Goal: Task Accomplishment & Management: Use online tool/utility

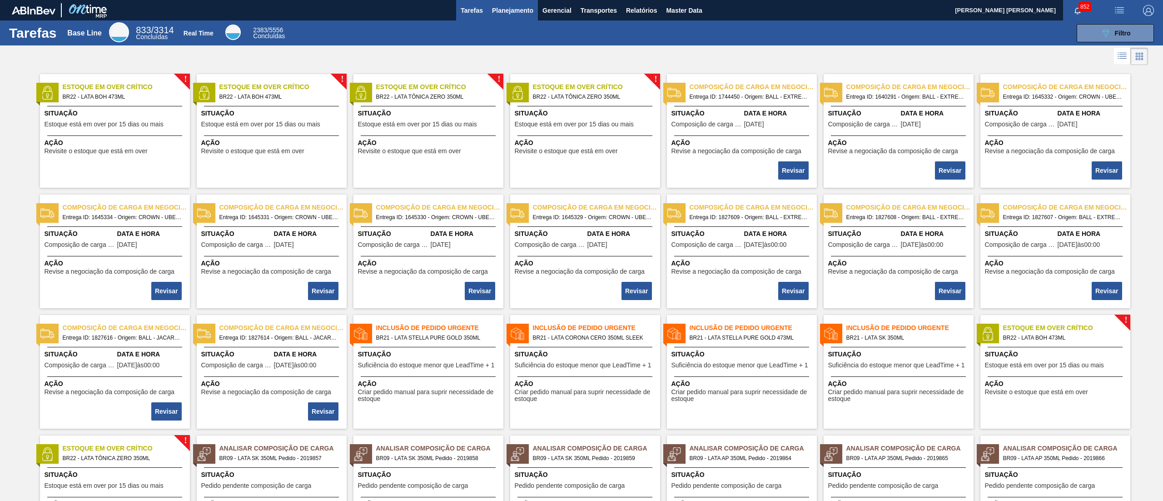
click at [504, 14] on span "Planejamento" at bounding box center [512, 10] width 41 height 11
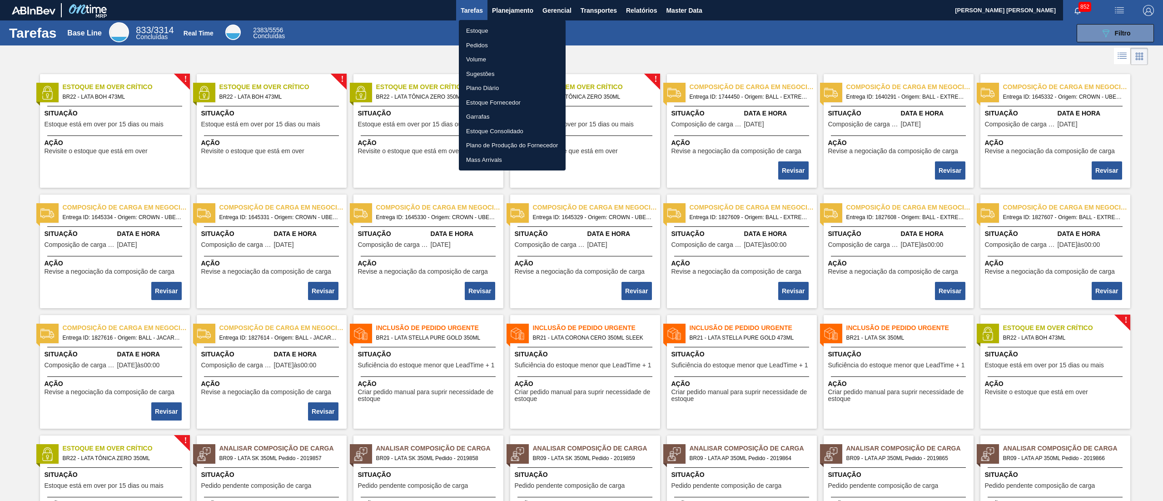
click at [498, 33] on li "Estoque" at bounding box center [512, 31] width 107 height 15
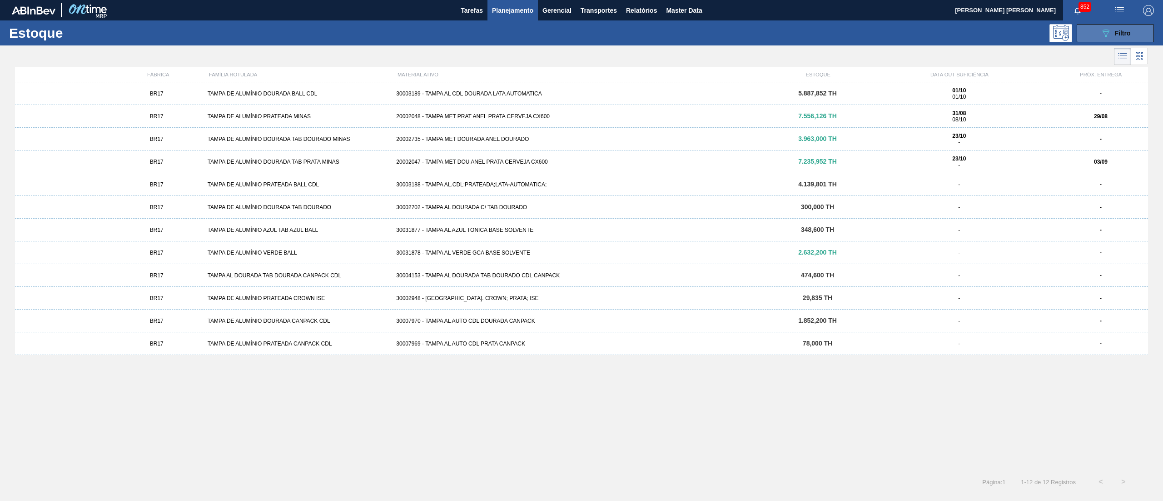
click at [1101, 28] on icon "089F7B8B-B2A5-4AFE-B5C0-19BA573D28AC" at bounding box center [1106, 33] width 11 height 11
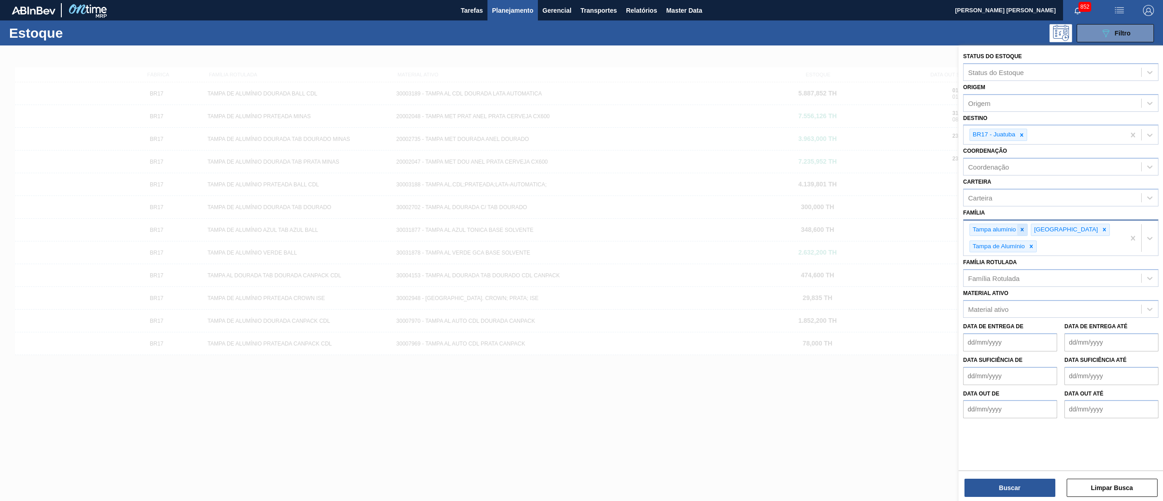
click at [1020, 226] on icon at bounding box center [1022, 229] width 6 height 6
click at [1040, 227] on icon at bounding box center [1043, 229] width 6 height 6
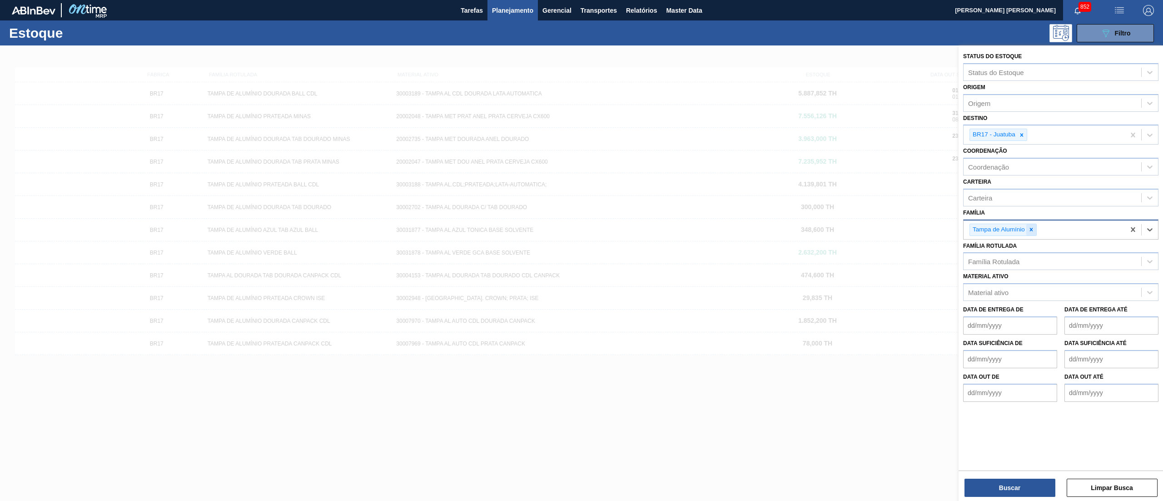
click at [1031, 229] on icon at bounding box center [1031, 229] width 3 height 3
type input "lata"
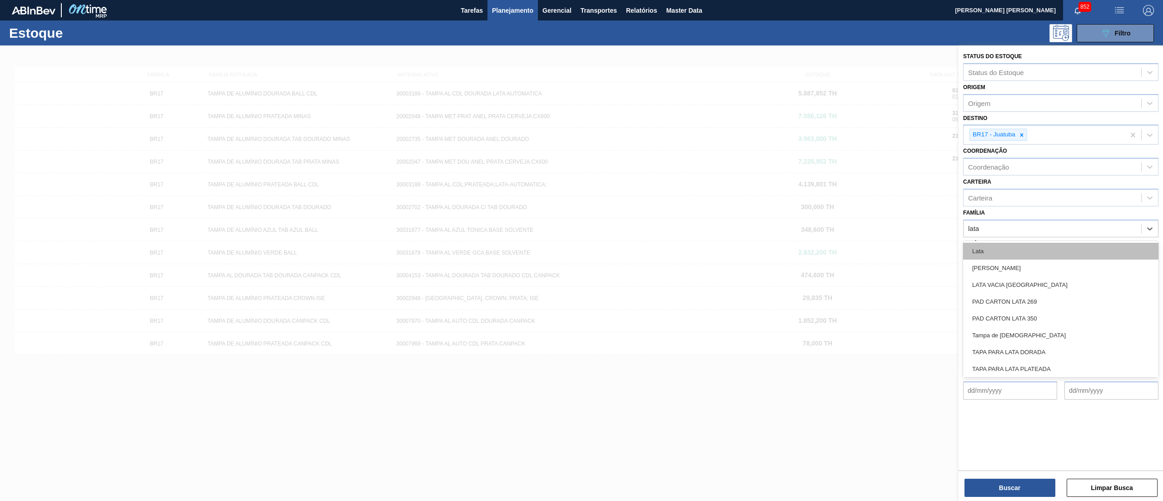
click at [1019, 247] on div "Lata" at bounding box center [1060, 251] width 195 height 17
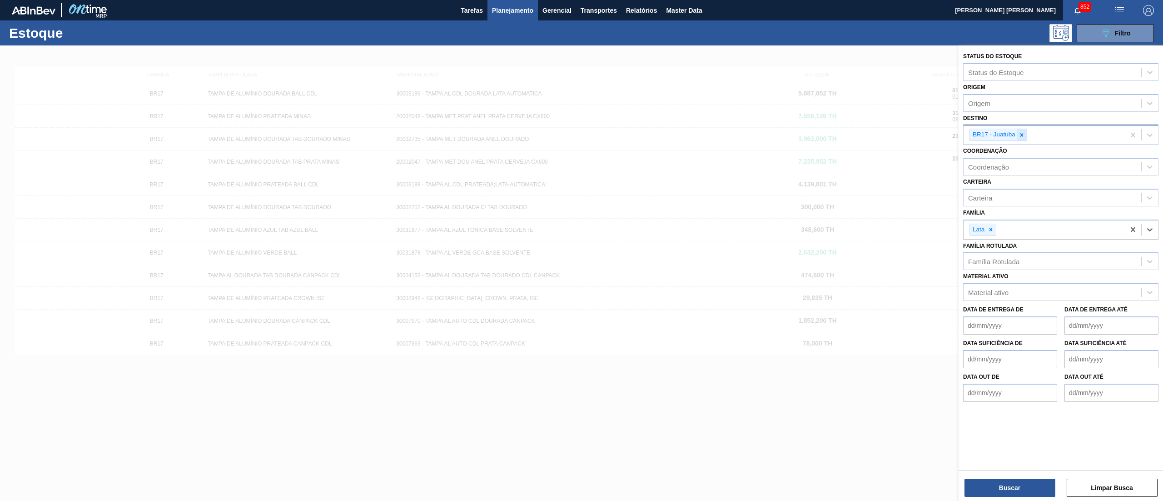
click at [1026, 135] on div at bounding box center [1022, 134] width 10 height 11
type input "28"
click at [1028, 157] on div "BR28 - Manaus" at bounding box center [1060, 156] width 195 height 17
click at [1031, 494] on button "Buscar" at bounding box center [1010, 488] width 91 height 18
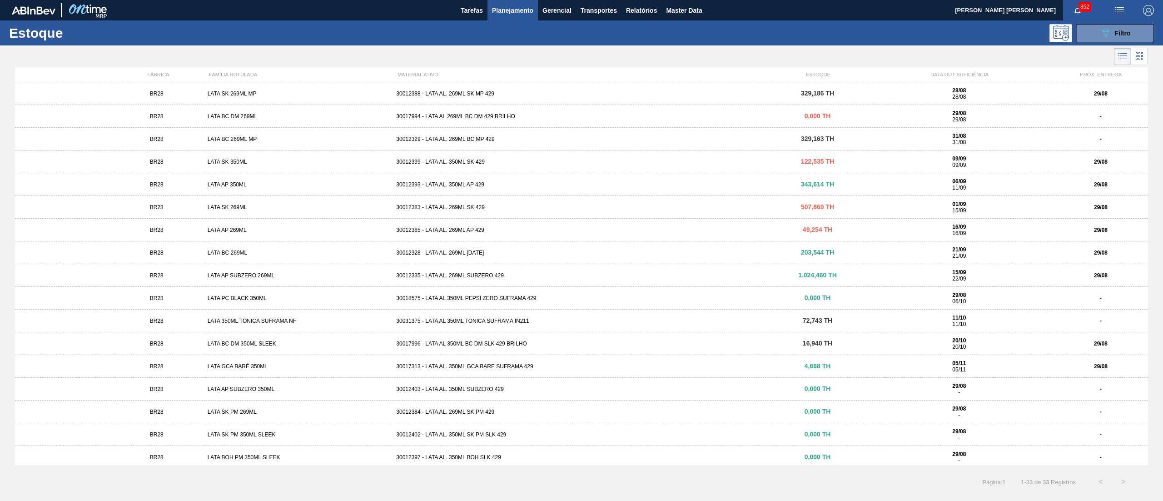
click at [454, 183] on div "30012393 - LATA AL. 350ML AP 429" at bounding box center [582, 184] width 378 height 6
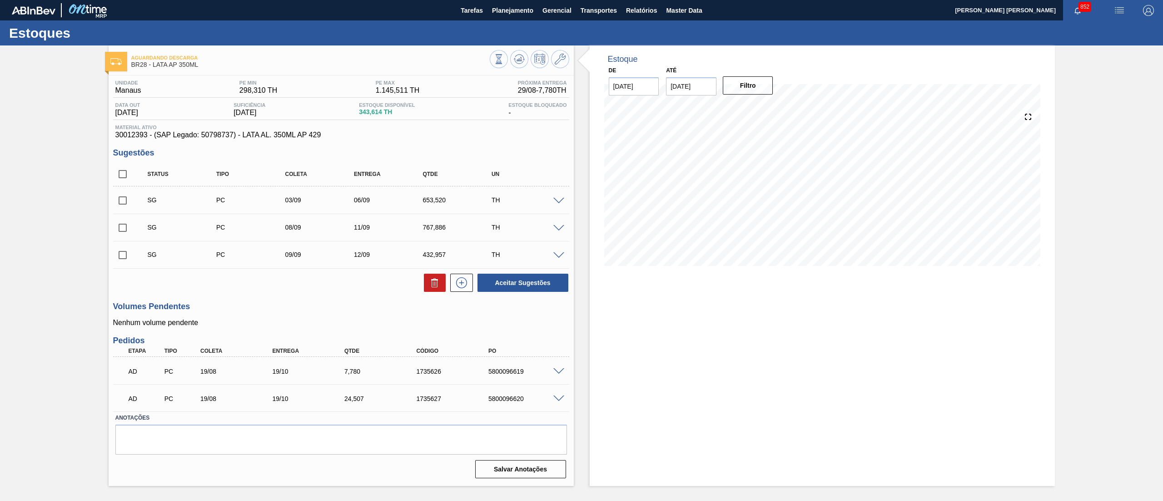
click at [562, 203] on span at bounding box center [559, 201] width 11 height 7
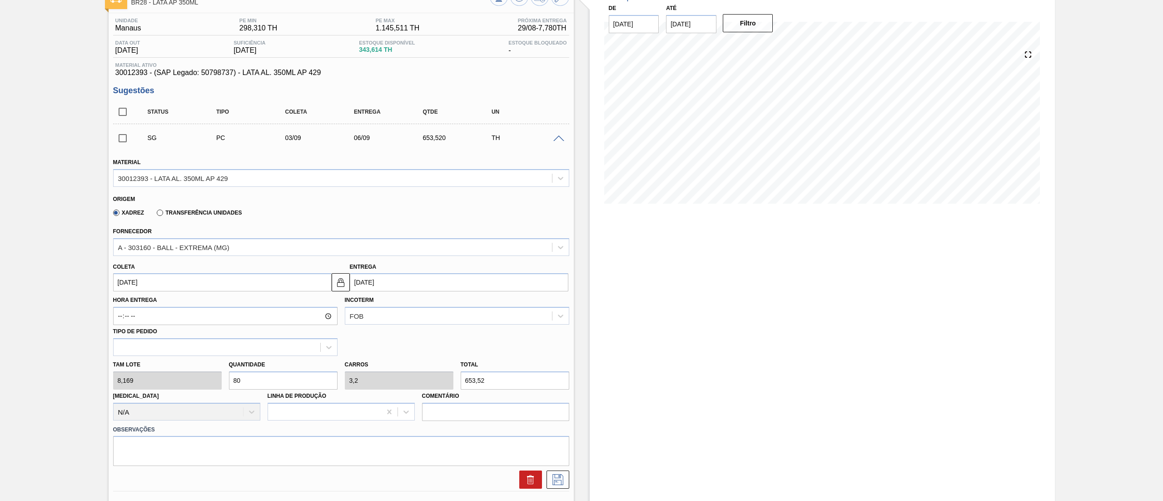
scroll to position [91, 0]
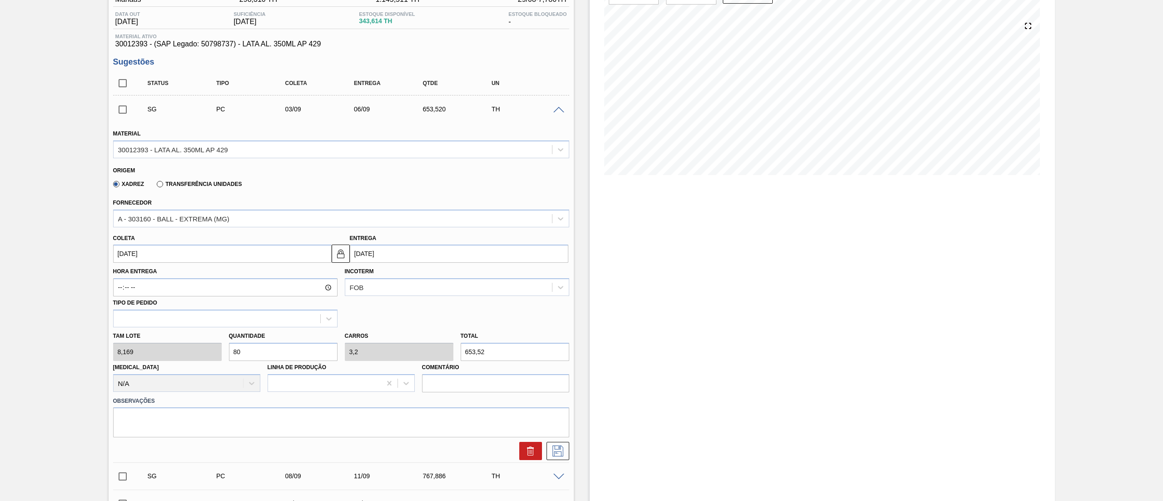
click at [176, 350] on div "[PERSON_NAME] 8,169 Quantidade 80 Carros 3,2 Total 653,52 [MEDICAL_DATA] N/A Li…" at bounding box center [342, 359] width 464 height 65
type input "2"
type input "0,08"
type input "16,338"
type input "25"
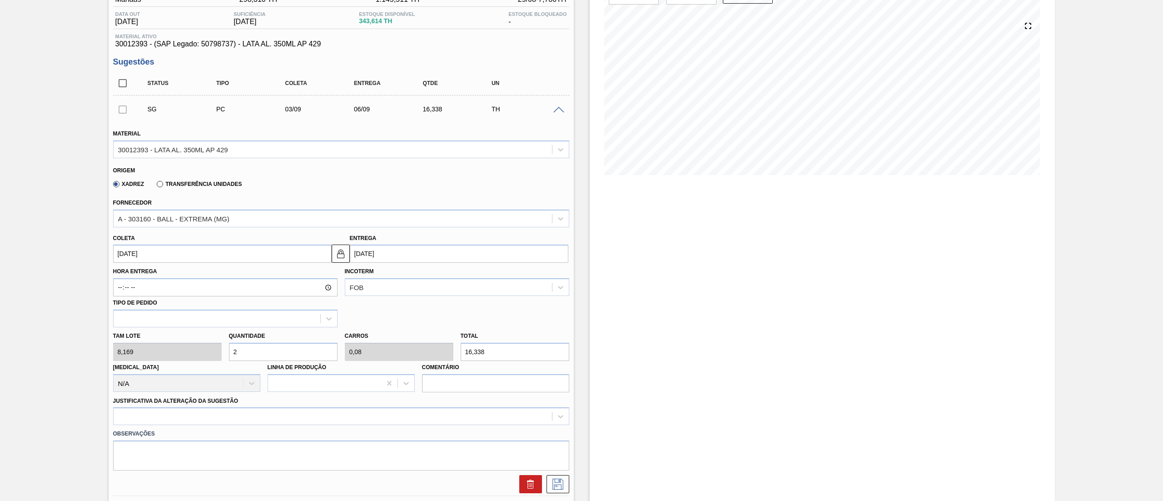
type input "1"
type input "204,225"
type input "25"
click at [169, 216] on div "A - 303160 - BALL - EXTREMA (MG)" at bounding box center [173, 219] width 111 height 8
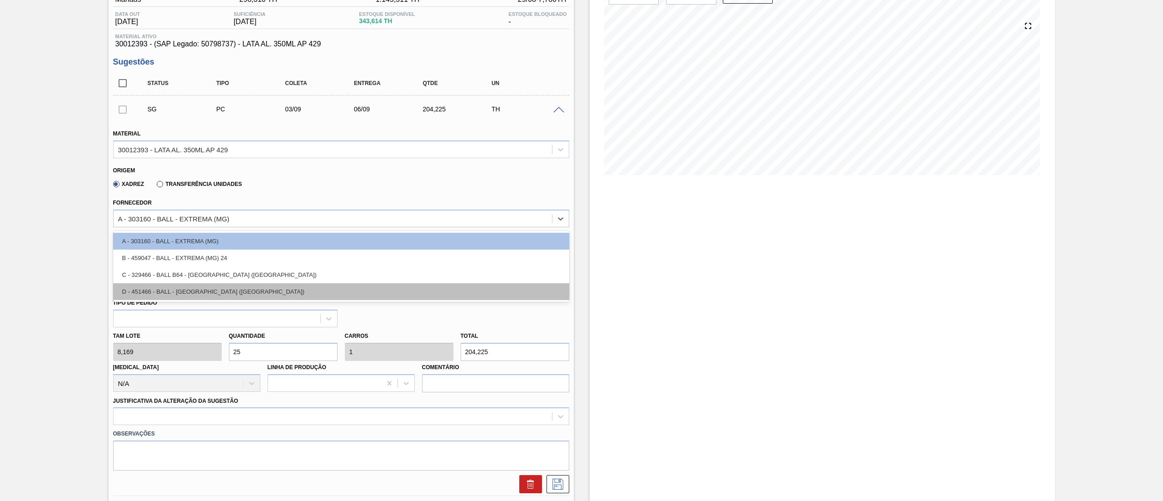
click at [234, 285] on div "D - 451466 - BALL - [GEOGRAPHIC_DATA] ([GEOGRAPHIC_DATA])" at bounding box center [341, 291] width 456 height 17
type input "[DATE]"
type input "1,562"
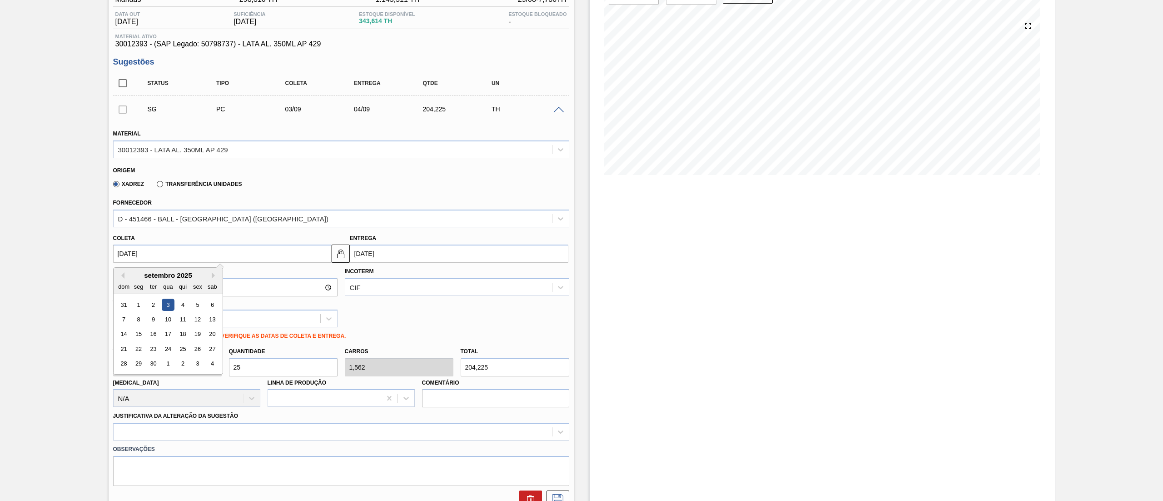
click at [222, 249] on input "[DATE]" at bounding box center [222, 253] width 219 height 18
click at [122, 281] on div "dom" at bounding box center [124, 286] width 12 height 12
click at [122, 278] on button "Previous Month" at bounding box center [121, 275] width 6 height 6
click at [195, 369] on div "29" at bounding box center [197, 364] width 12 height 12
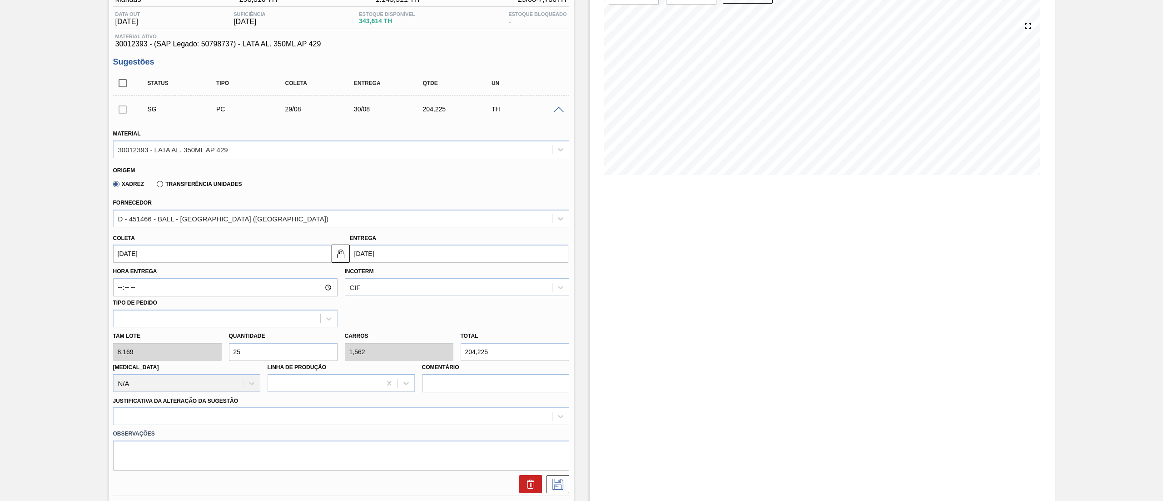
type input "[DATE]"
click at [225, 420] on div at bounding box center [341, 416] width 456 height 18
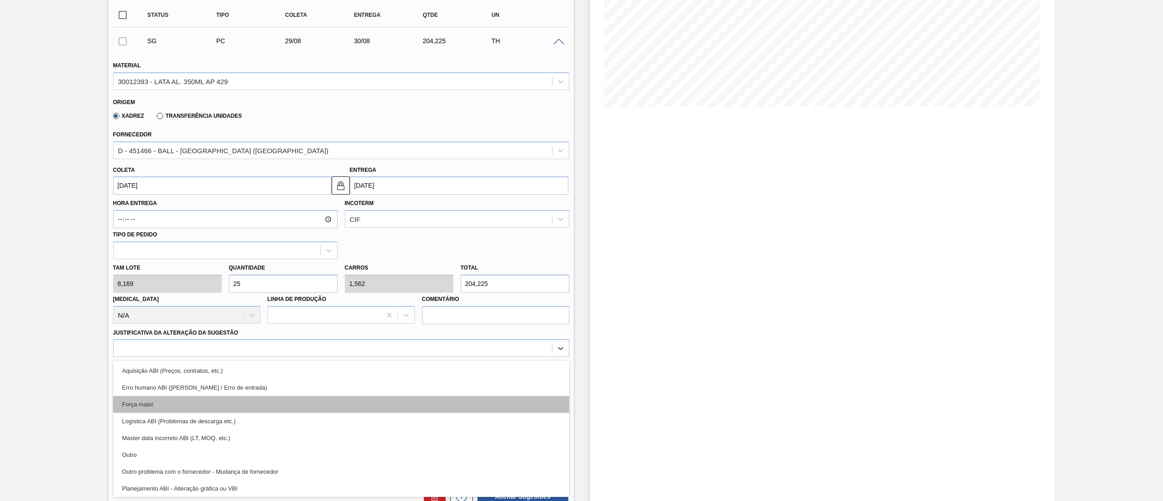
click at [179, 398] on div "Força maior" at bounding box center [341, 404] width 456 height 17
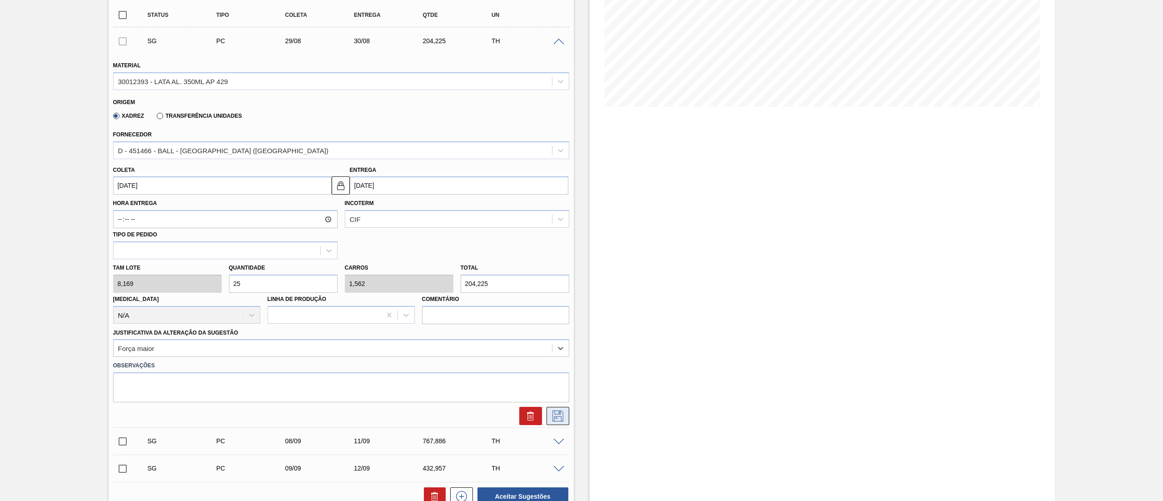
click at [560, 419] on icon at bounding box center [558, 415] width 15 height 11
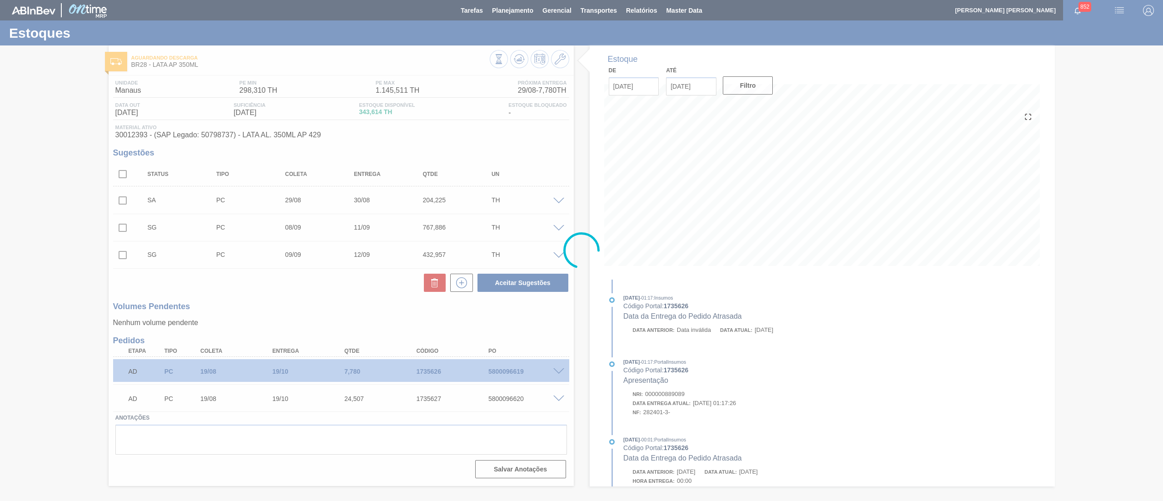
scroll to position [0, 0]
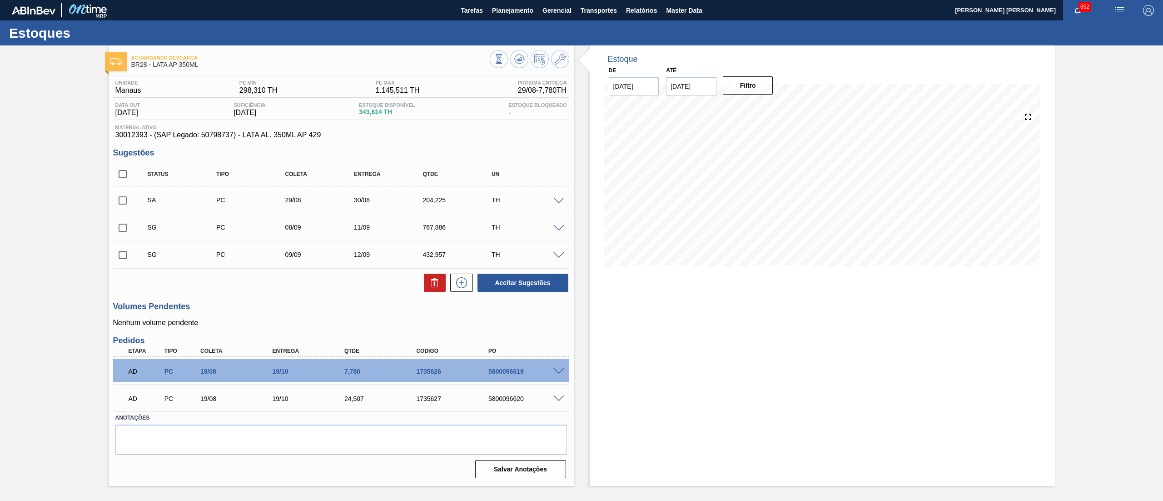
click at [557, 230] on span at bounding box center [559, 228] width 11 height 7
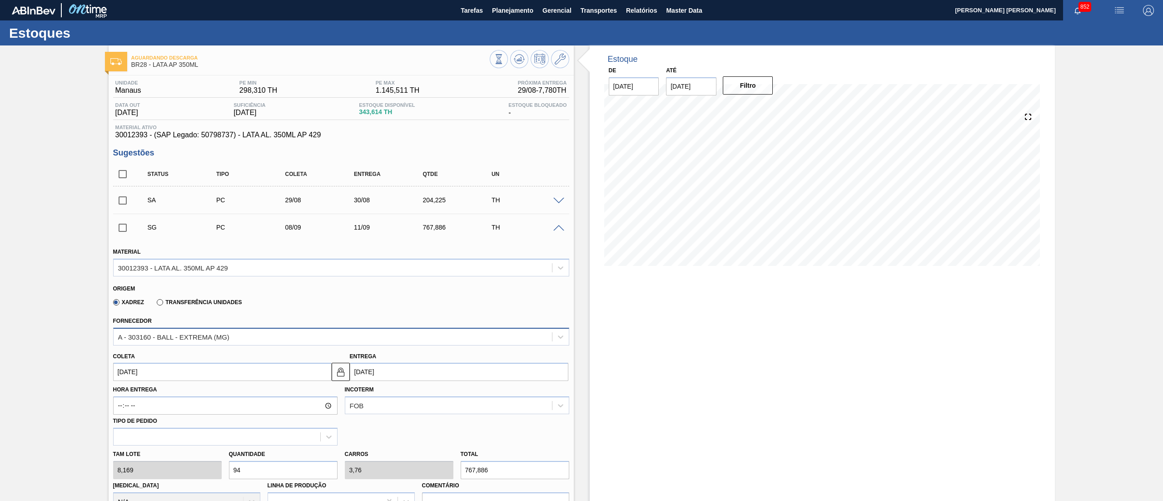
click at [288, 339] on div "A - 303160 - BALL - EXTREMA (MG)" at bounding box center [333, 336] width 439 height 13
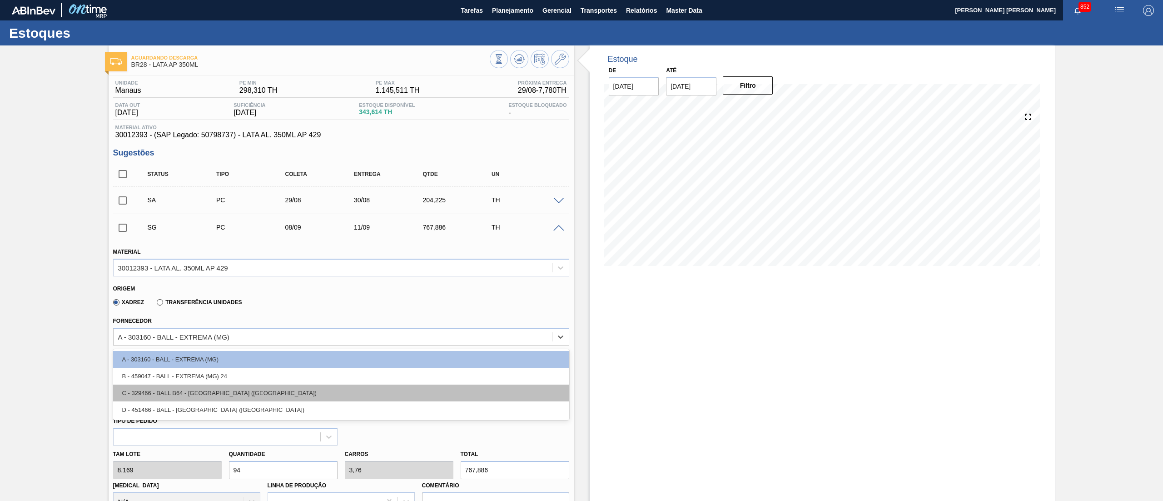
click at [251, 394] on div "C - 329466 - BALL B64 - [GEOGRAPHIC_DATA] ([GEOGRAPHIC_DATA])" at bounding box center [341, 392] width 456 height 17
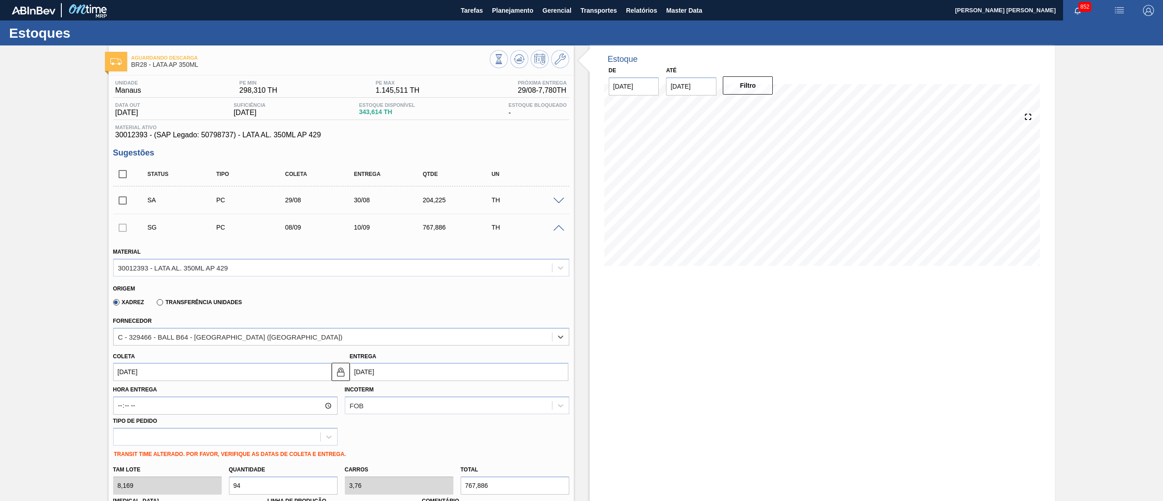
type input "[DATE]"
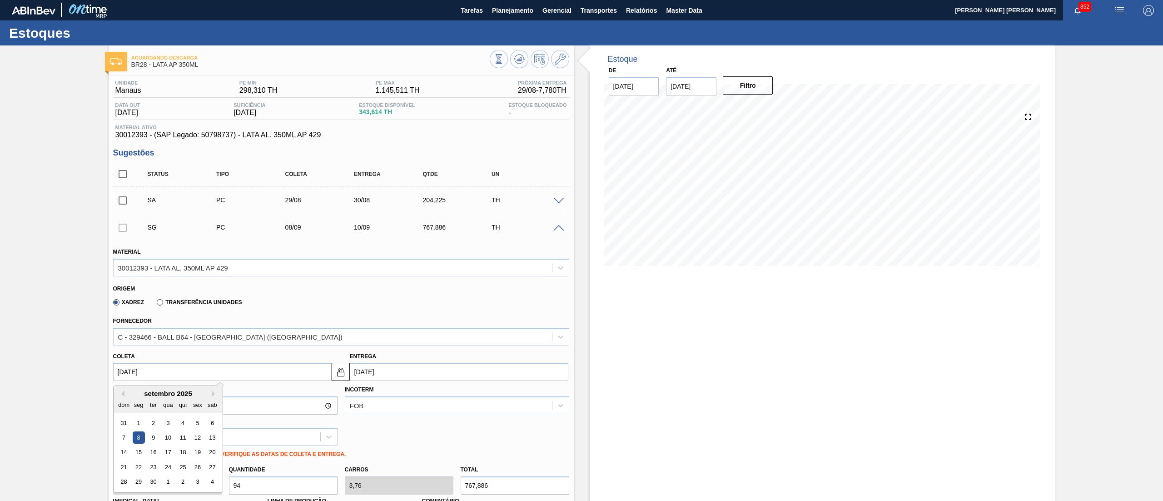
click at [222, 374] on input "[DATE]" at bounding box center [222, 372] width 219 height 18
click at [120, 394] on button "Previous Month" at bounding box center [121, 393] width 6 height 6
click at [136, 421] on div "28" at bounding box center [138, 423] width 12 height 12
type input "[DATE]"
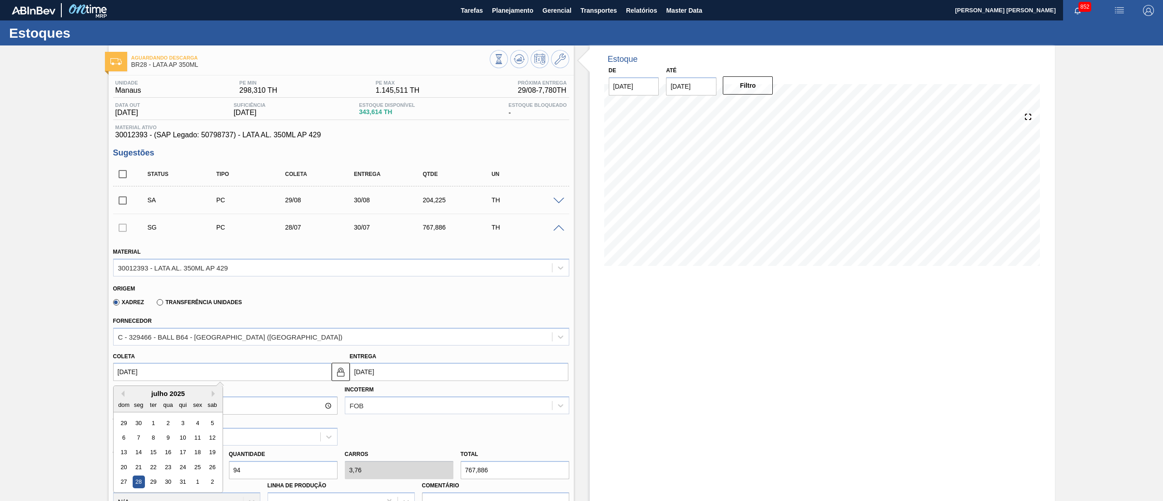
click at [211, 373] on input "[DATE]" at bounding box center [222, 372] width 219 height 18
click at [213, 396] on button "Next Month" at bounding box center [215, 393] width 6 height 6
click at [192, 484] on div "29" at bounding box center [197, 482] width 12 height 12
type input "[DATE]"
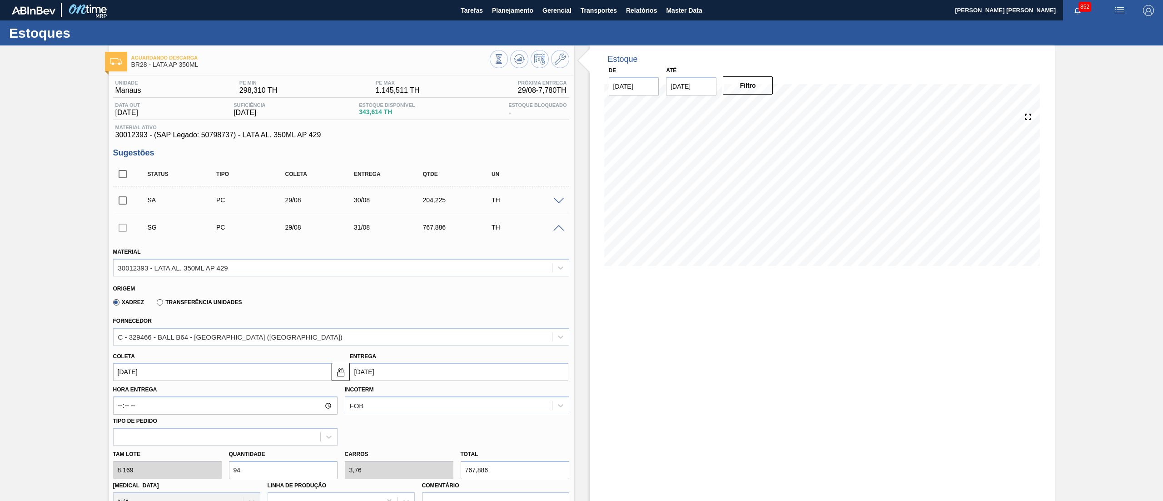
drag, startPoint x: 255, startPoint y: 474, endPoint x: 190, endPoint y: 458, distance: 68.0
click at [190, 458] on div "[PERSON_NAME] 8,169 Quantidade 94 Carros 3,76 Total 767,886 [MEDICAL_DATA] N/A …" at bounding box center [342, 477] width 464 height 65
type input "2"
type input "0,08"
type input "16,338"
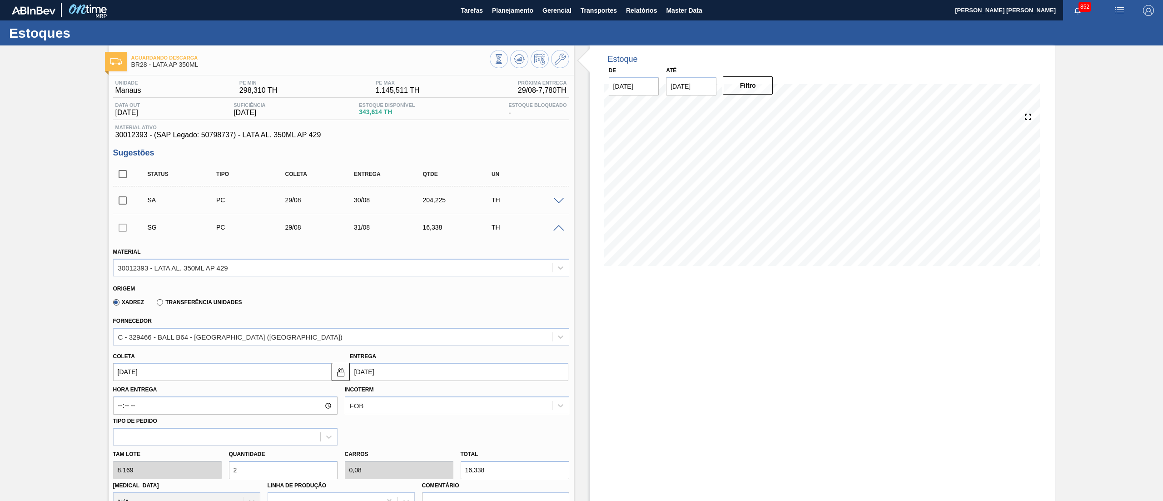
type input "25"
type input "1"
type input "204,225"
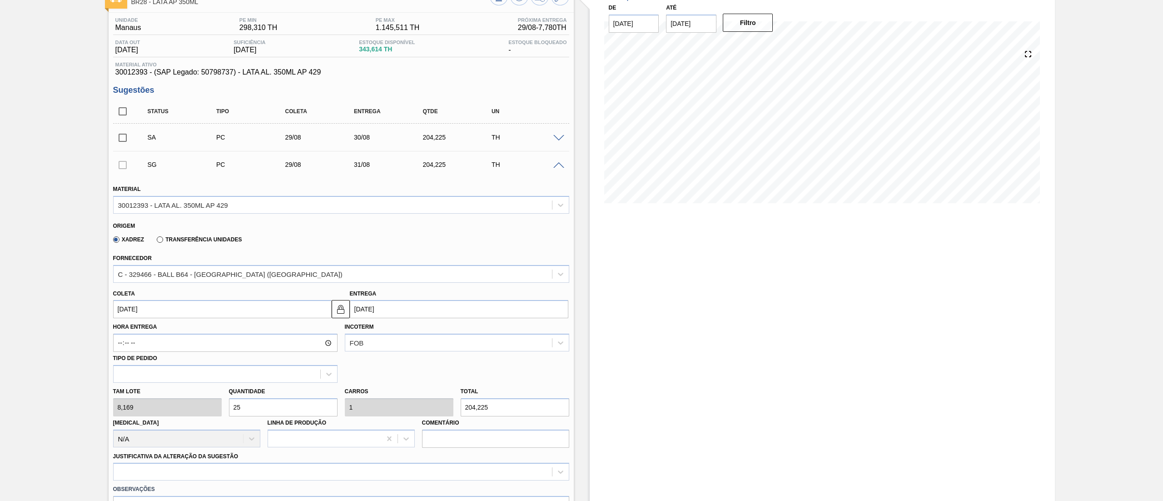
scroll to position [91, 0]
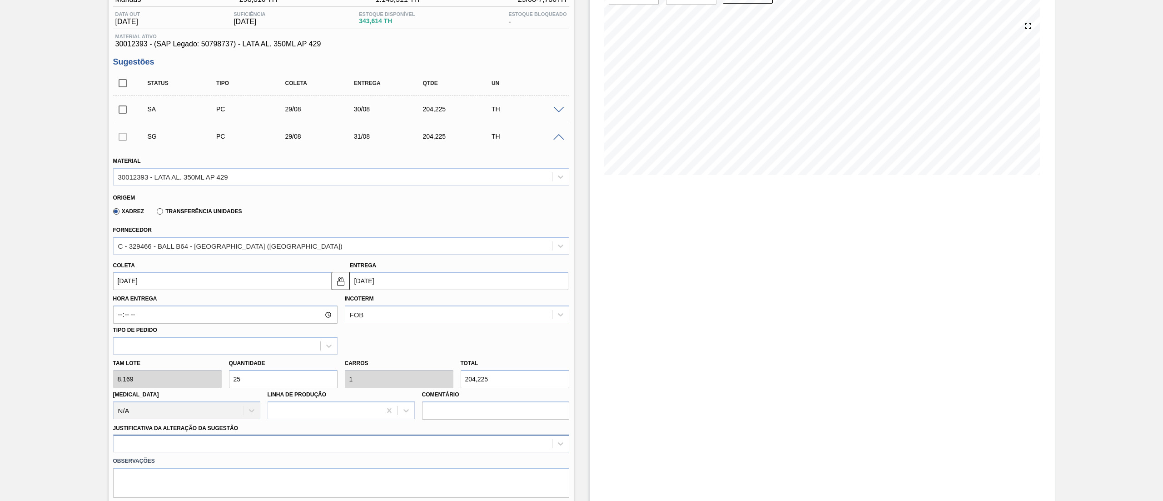
type input "25"
click at [240, 445] on div at bounding box center [341, 443] width 456 height 18
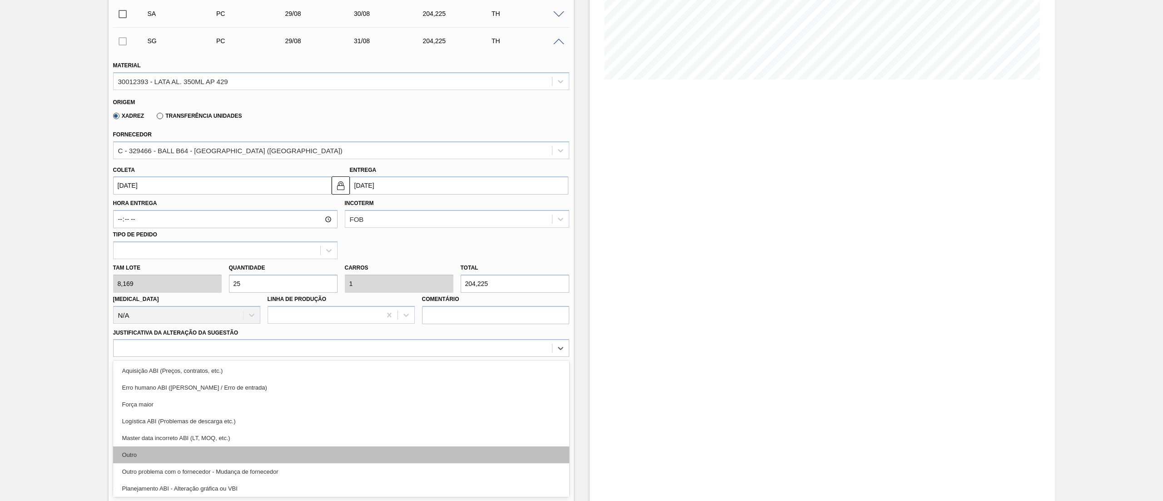
click at [230, 458] on div "Outro" at bounding box center [341, 454] width 456 height 17
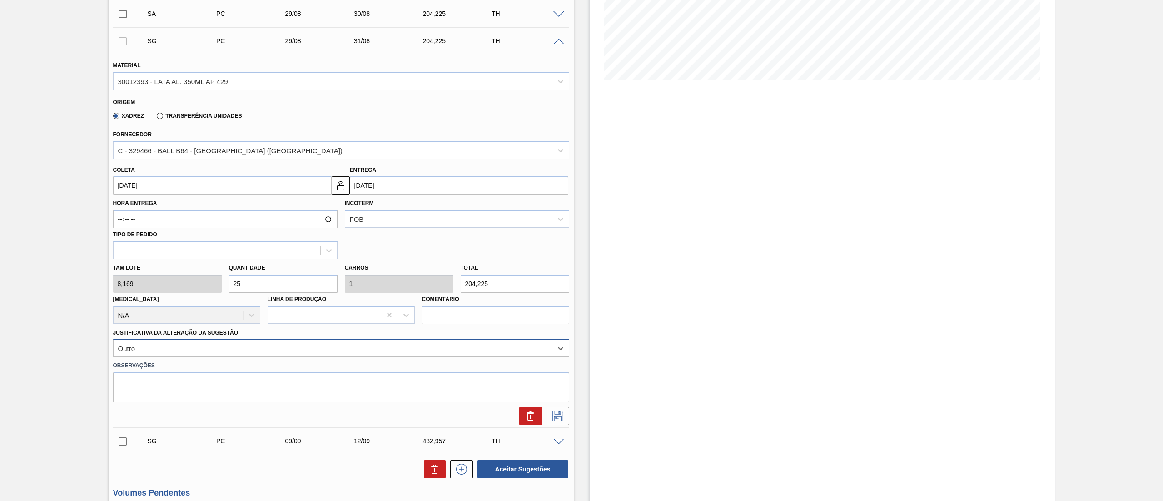
click at [191, 349] on div "Outro" at bounding box center [333, 348] width 439 height 13
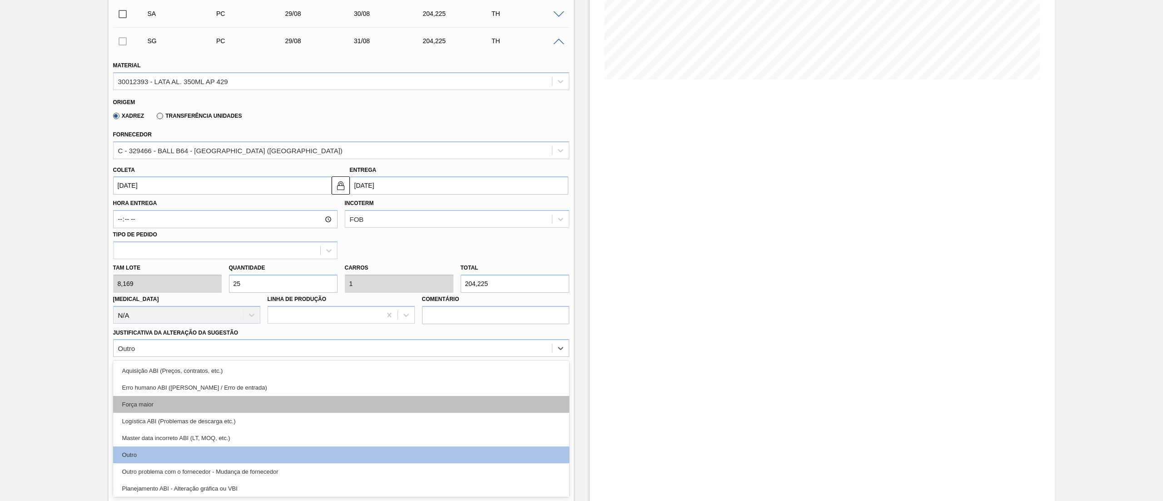
click at [181, 410] on div "Força maior" at bounding box center [341, 404] width 456 height 17
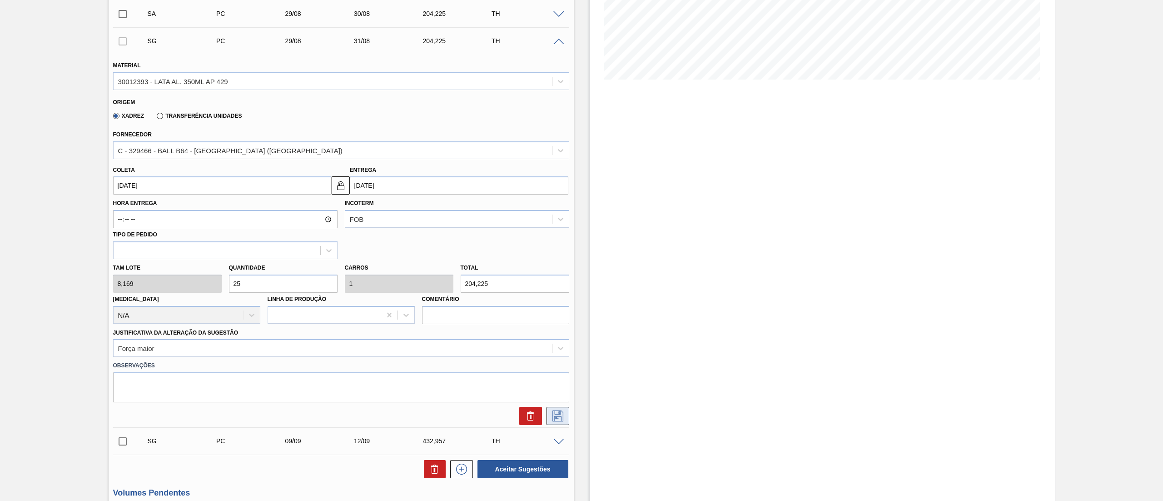
click at [547, 419] on button at bounding box center [558, 416] width 23 height 18
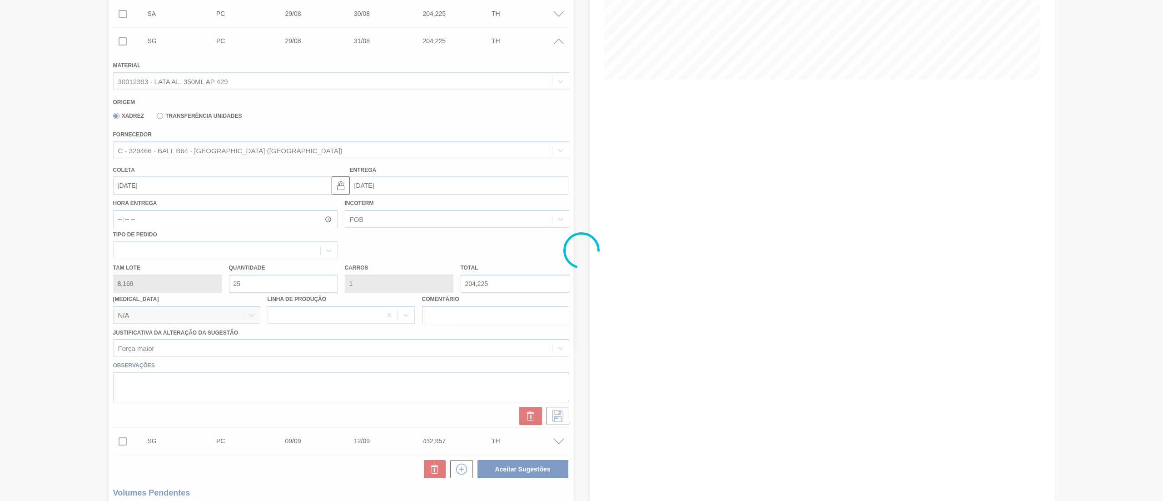
scroll to position [0, 0]
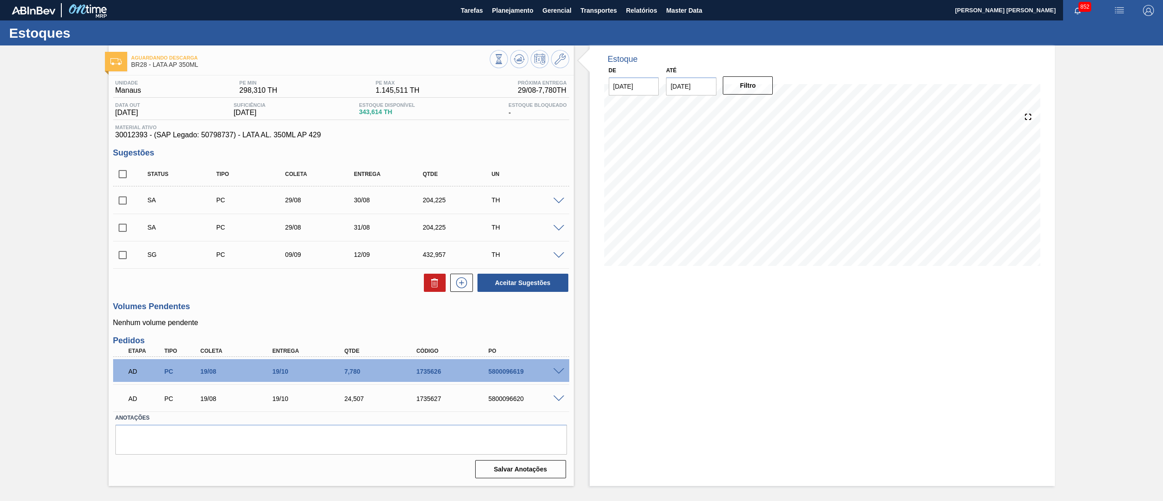
click at [555, 258] on span at bounding box center [559, 255] width 11 height 7
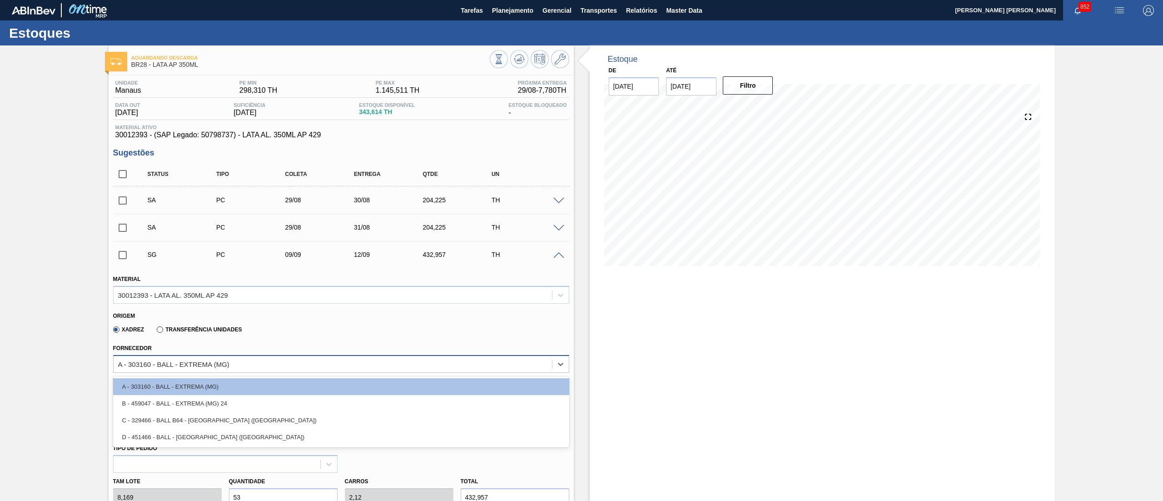
click at [241, 371] on div "A - 303160 - BALL - EXTREMA (MG)" at bounding box center [341, 364] width 456 height 18
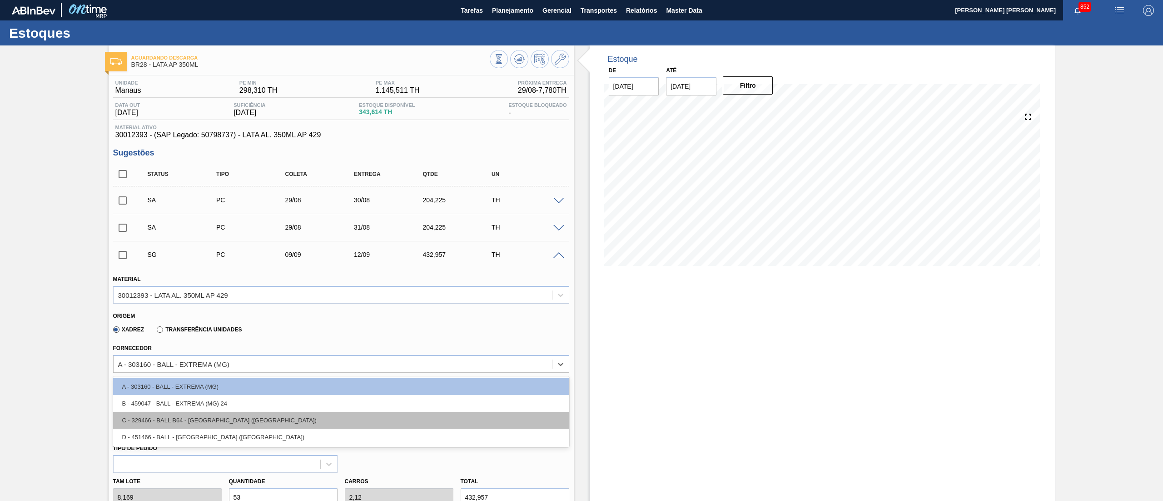
click at [221, 421] on div "C - 329466 - BALL B64 - [GEOGRAPHIC_DATA] ([GEOGRAPHIC_DATA])" at bounding box center [341, 420] width 456 height 17
type input "[DATE]"
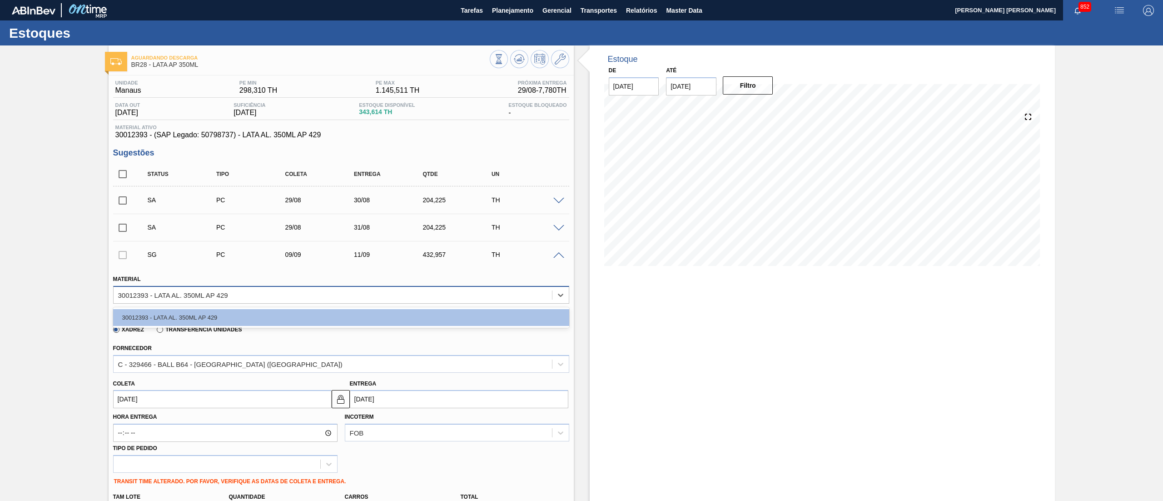
click at [210, 296] on div "30012393 - LATA AL. 350ML AP 429" at bounding box center [173, 295] width 110 height 8
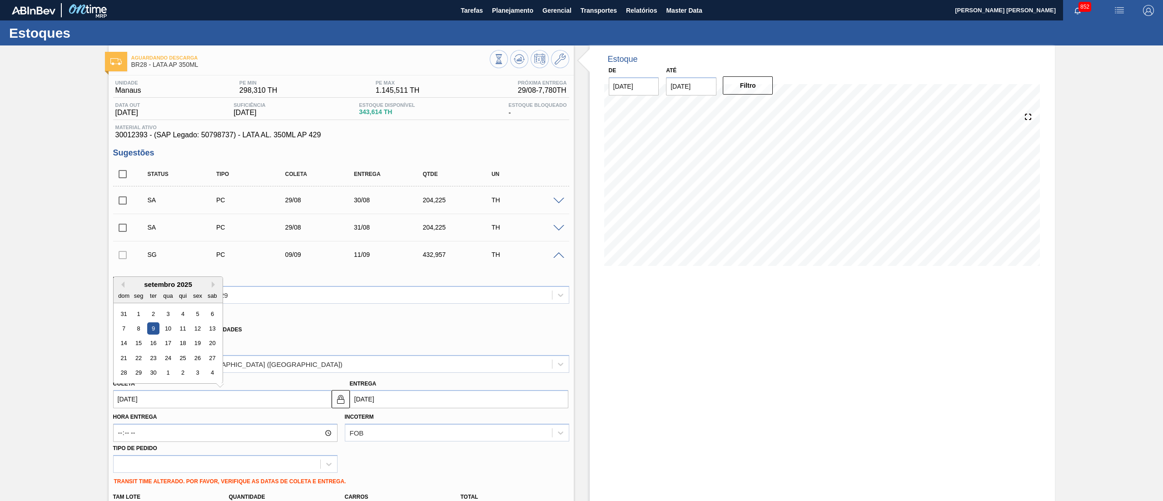
click at [228, 396] on input "[DATE]" at bounding box center [222, 399] width 219 height 18
click at [124, 286] on button "Previous Month" at bounding box center [121, 284] width 6 height 6
click at [202, 373] on div "29" at bounding box center [197, 373] width 12 height 12
type input "[DATE]"
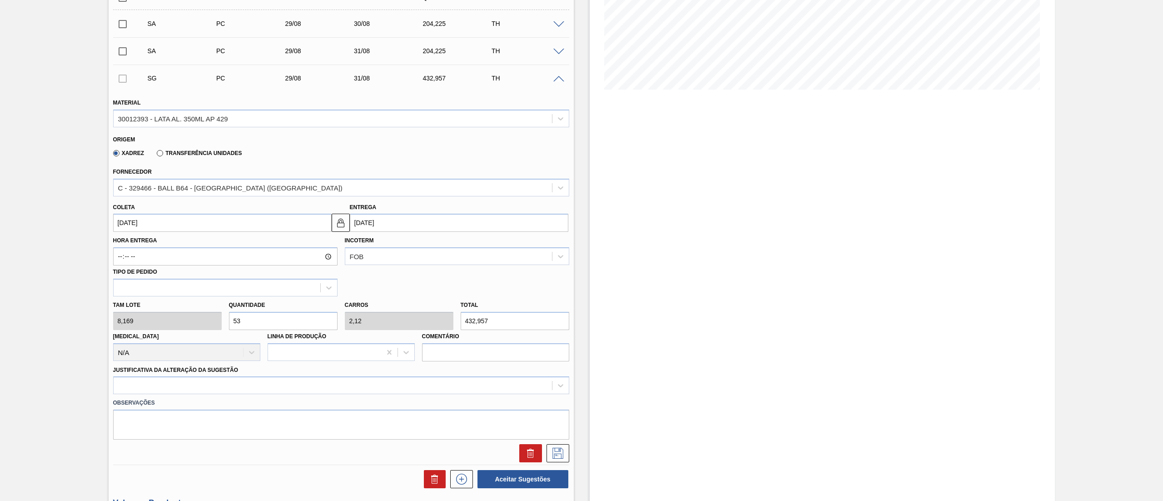
scroll to position [273, 0]
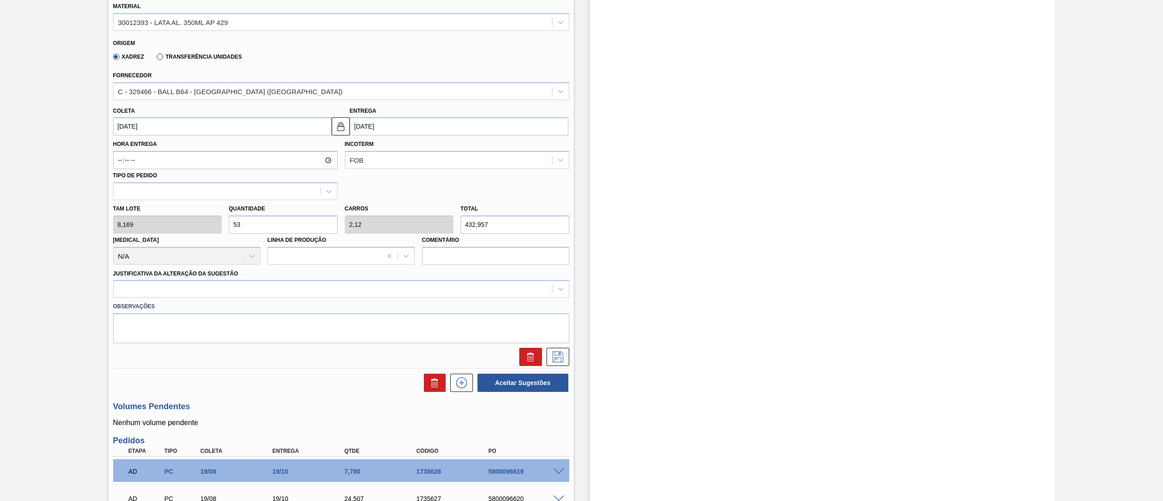
click at [213, 232] on div "[PERSON_NAME] 8,169 Quantidade 53 Carros 2,12 Total 432,957 [MEDICAL_DATA] N/A …" at bounding box center [342, 232] width 464 height 65
type input "2"
type input "0,08"
type input "16,338"
type input "25"
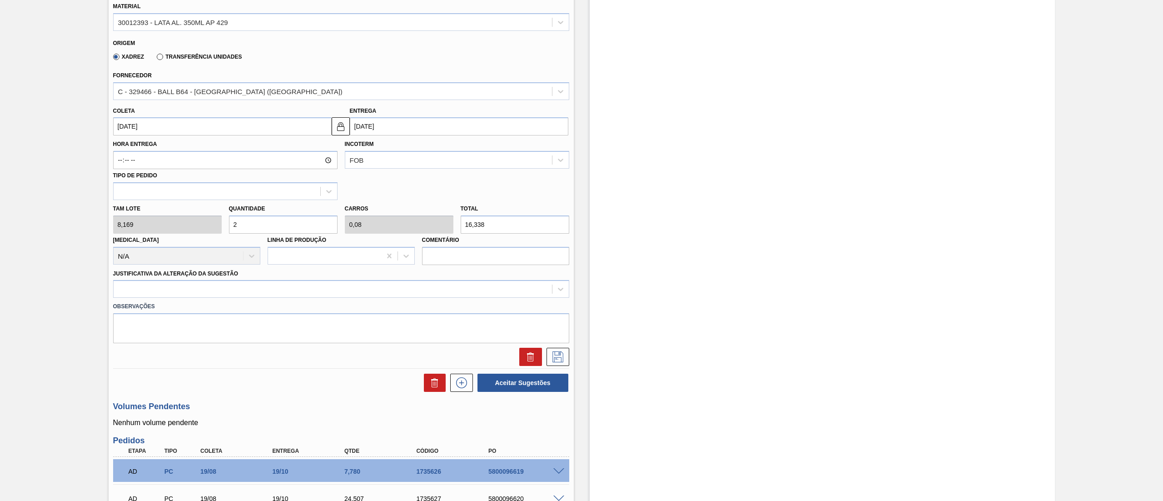
type input "1"
type input "204,225"
type input "25"
click at [193, 293] on div at bounding box center [333, 289] width 439 height 13
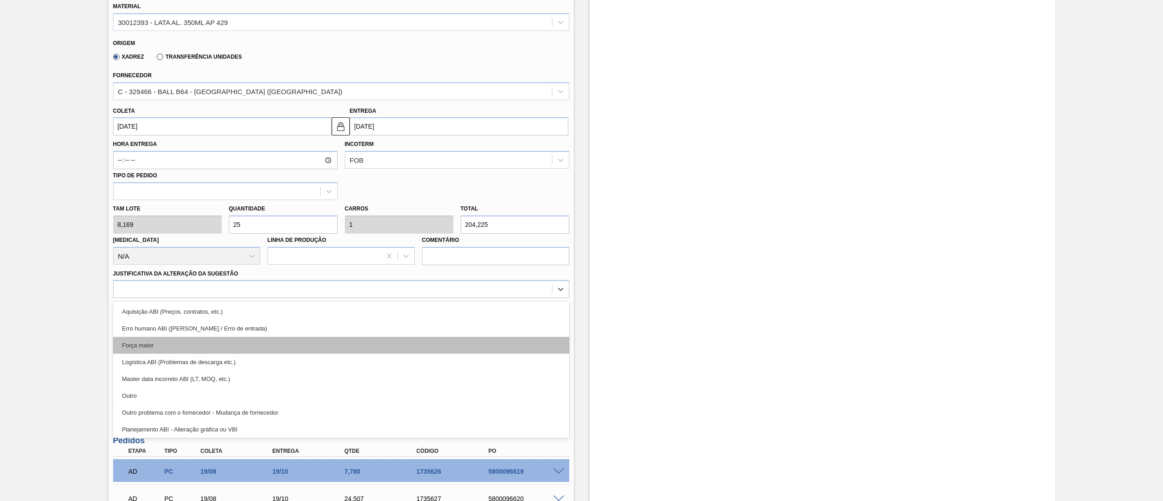
click at [173, 345] on div "Força maior" at bounding box center [341, 345] width 456 height 17
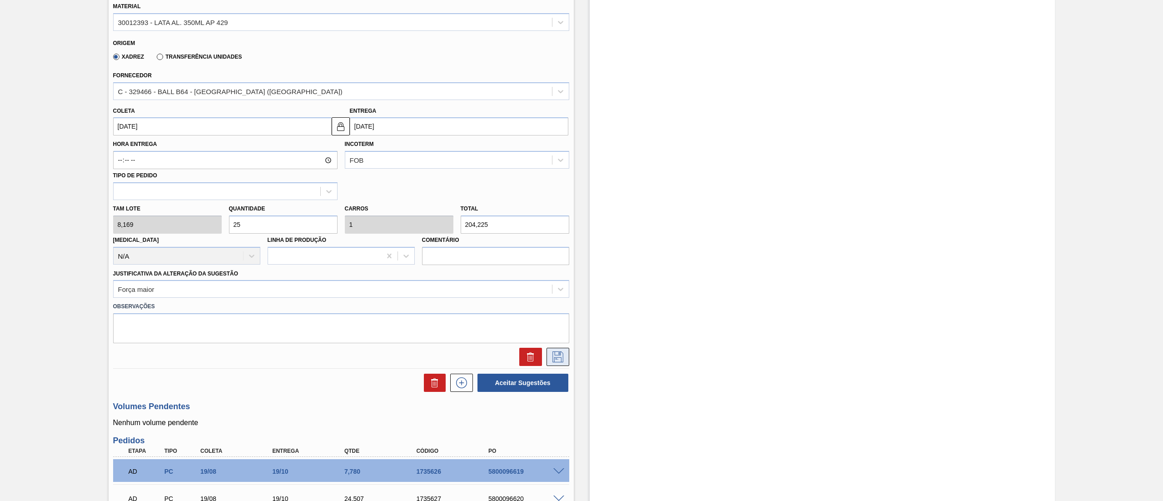
click at [553, 358] on icon at bounding box center [558, 356] width 11 height 11
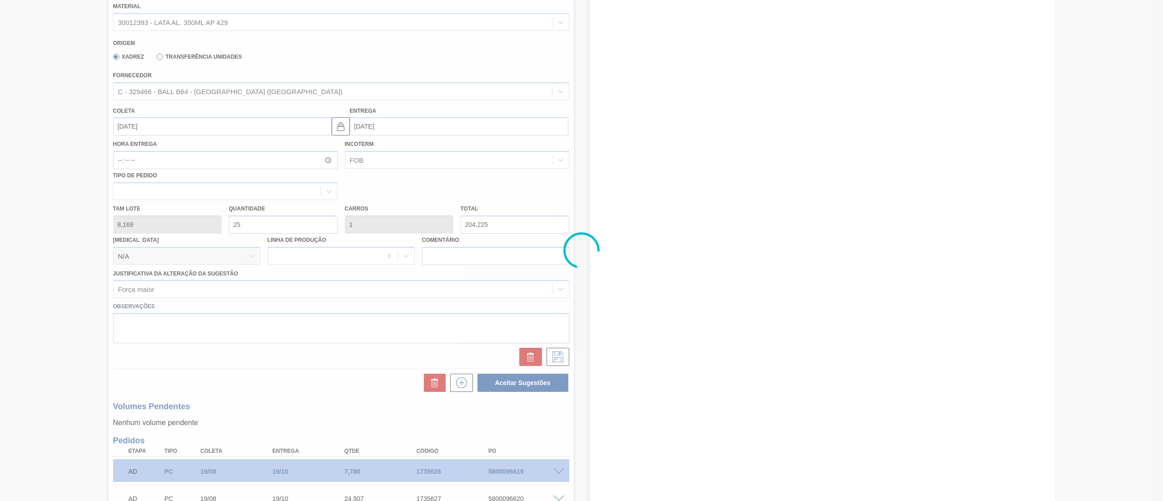
scroll to position [0, 0]
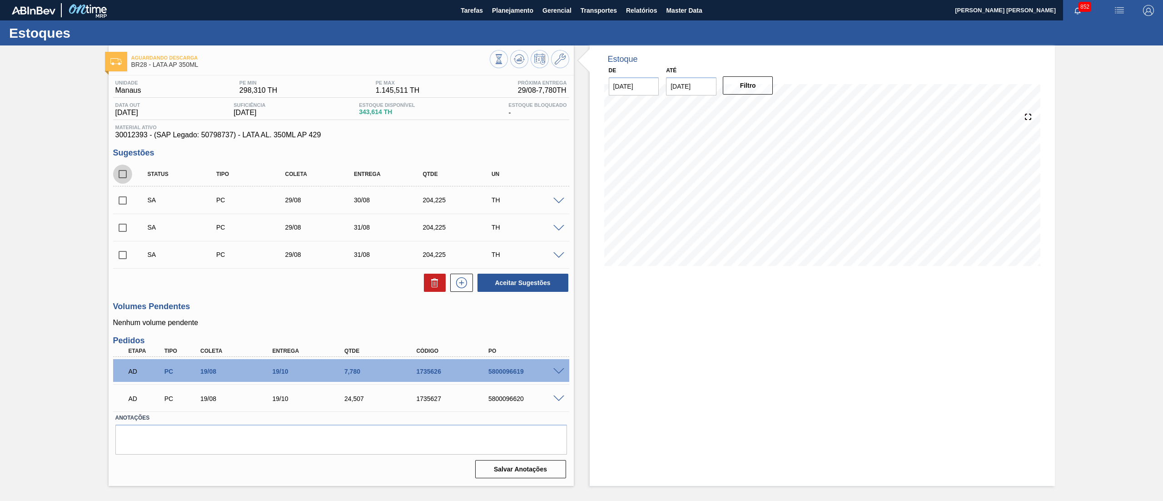
click at [117, 170] on input "checkbox" at bounding box center [122, 174] width 19 height 19
checkbox input "true"
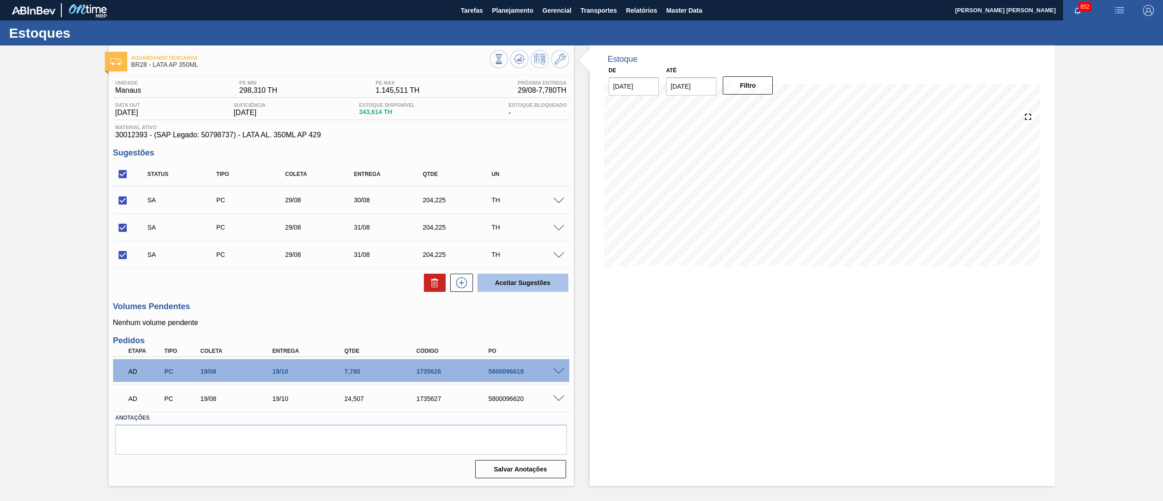
click at [534, 279] on button "Aceitar Sugestões" at bounding box center [523, 283] width 91 height 18
checkbox input "false"
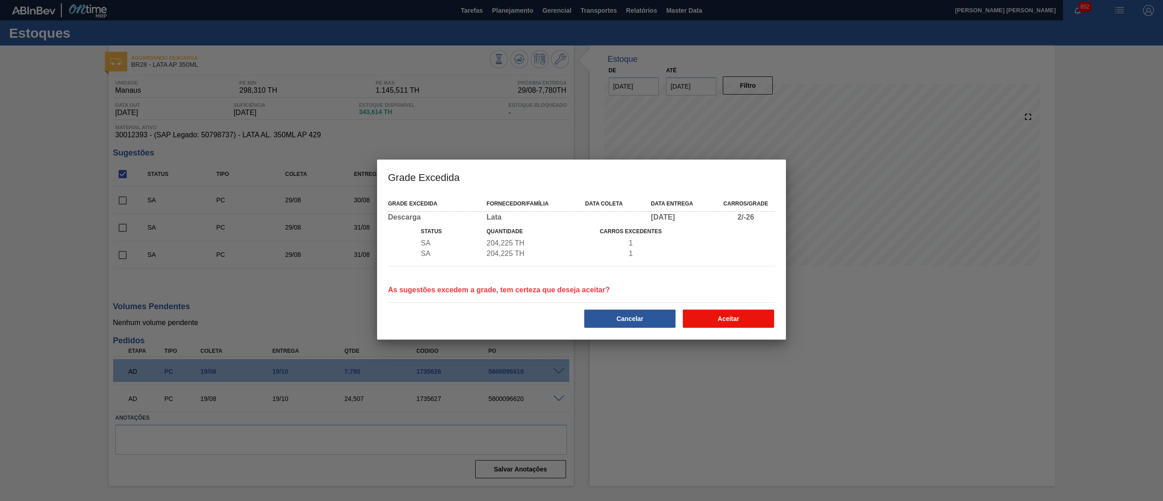
click at [706, 319] on button "Aceitar" at bounding box center [728, 318] width 91 height 18
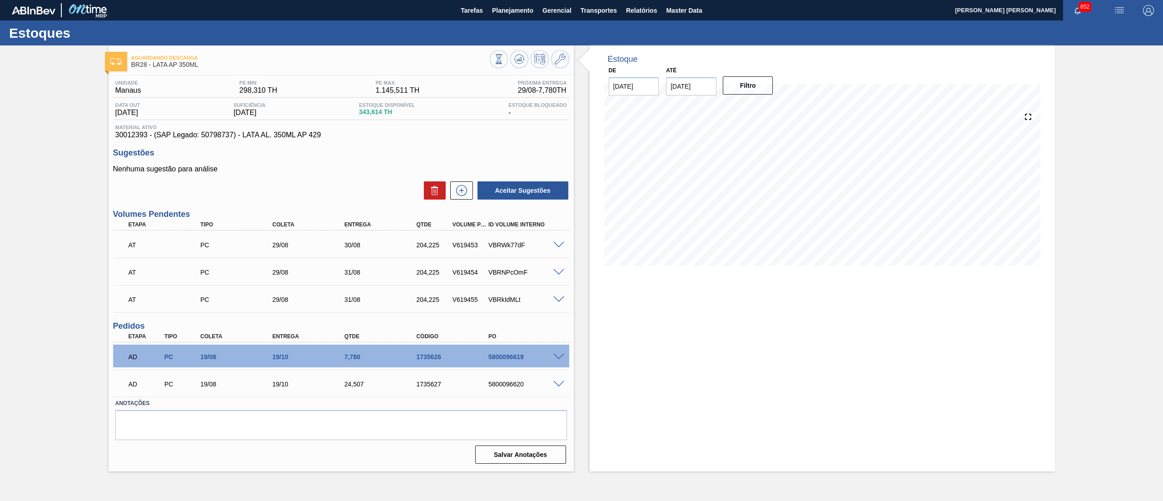
click at [739, 352] on div "Estoque De [DATE] Até [DATE] Filtro 29/08 Projeção de Estoque 375.901 [DOMAIN_N…" at bounding box center [822, 258] width 465 height 426
click at [554, 245] on span at bounding box center [559, 245] width 11 height 7
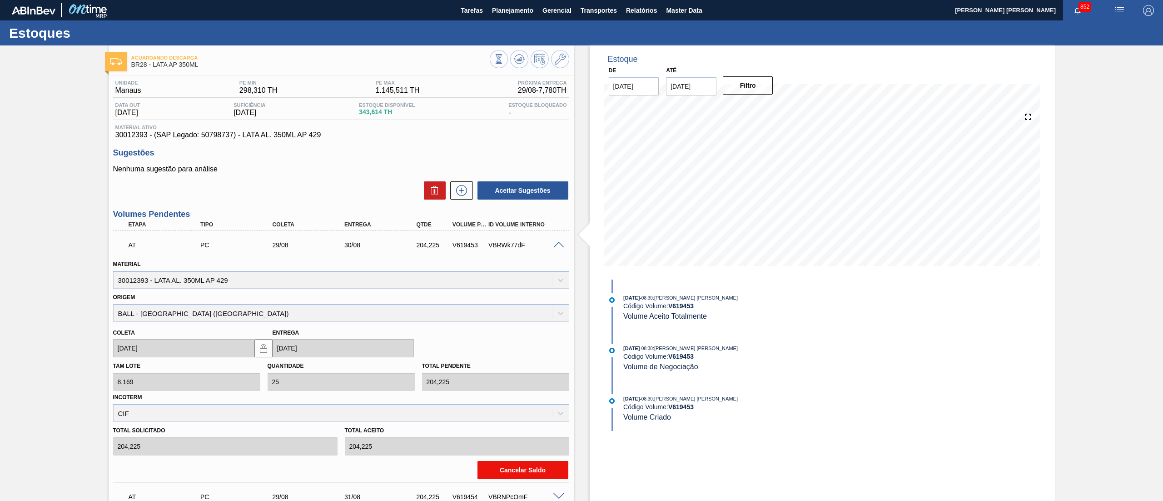
click at [494, 475] on button "Cancelar Saldo" at bounding box center [523, 470] width 91 height 18
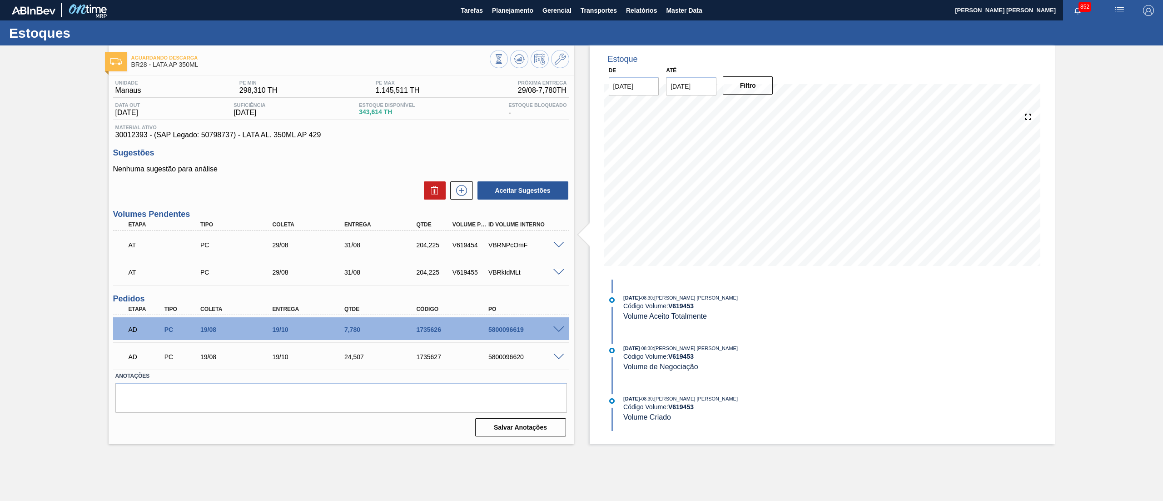
click at [561, 270] on span at bounding box center [559, 272] width 11 height 7
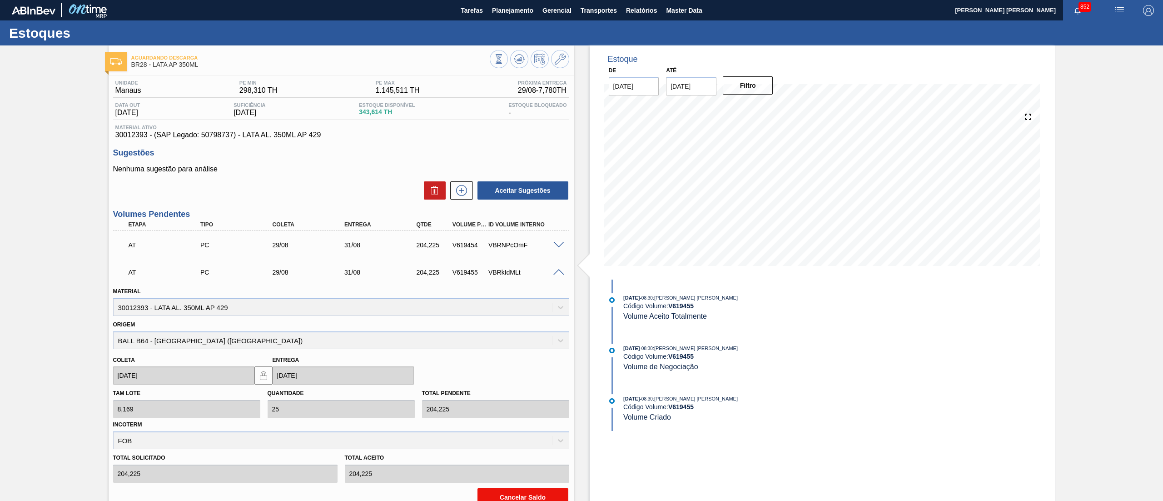
click at [510, 495] on button "Cancelar Saldo" at bounding box center [523, 497] width 91 height 18
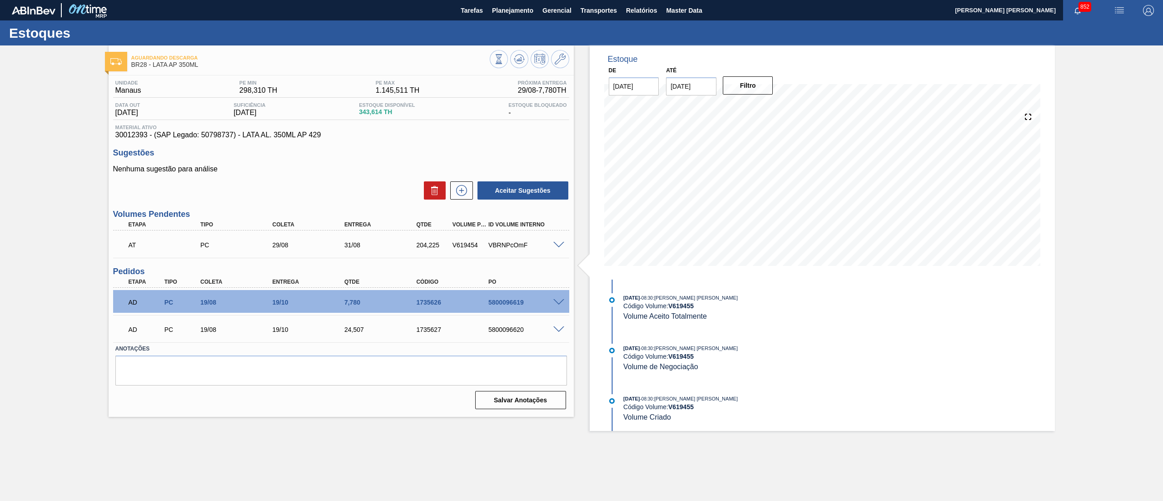
click at [557, 245] on span at bounding box center [559, 245] width 11 height 7
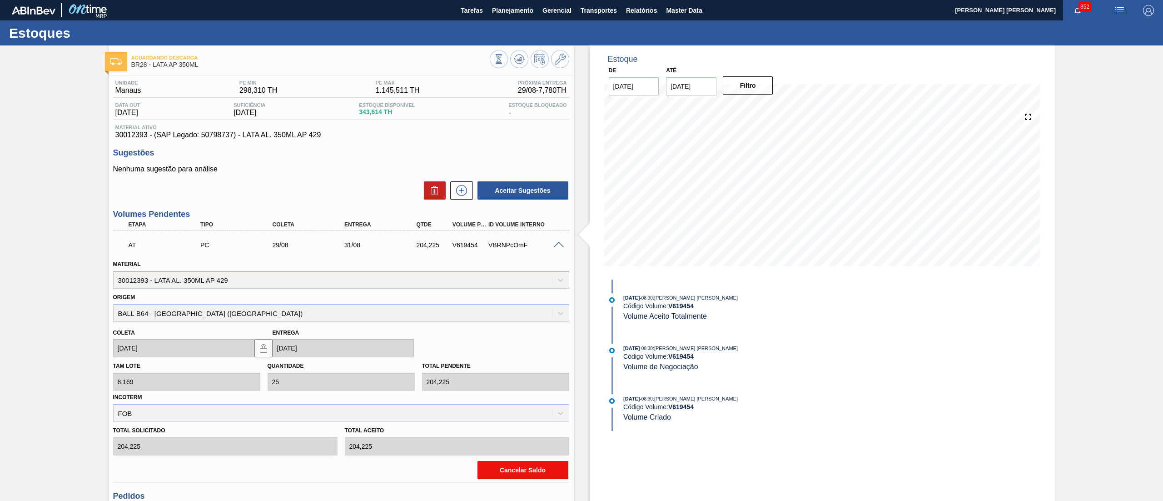
click at [530, 466] on button "Cancelar Saldo" at bounding box center [523, 470] width 91 height 18
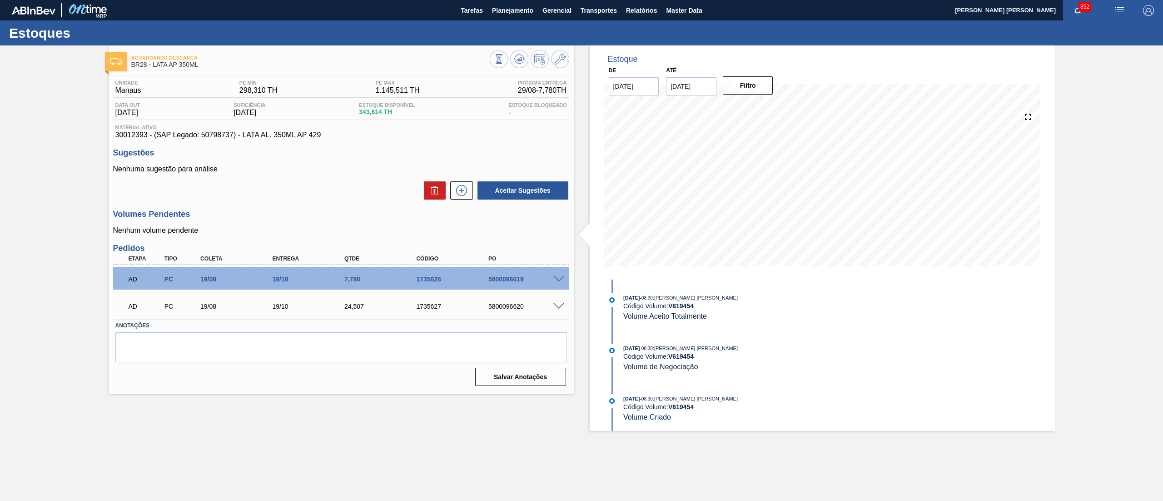
click at [524, 68] on div at bounding box center [530, 60] width 80 height 20
click at [504, 64] on icon at bounding box center [499, 59] width 10 height 10
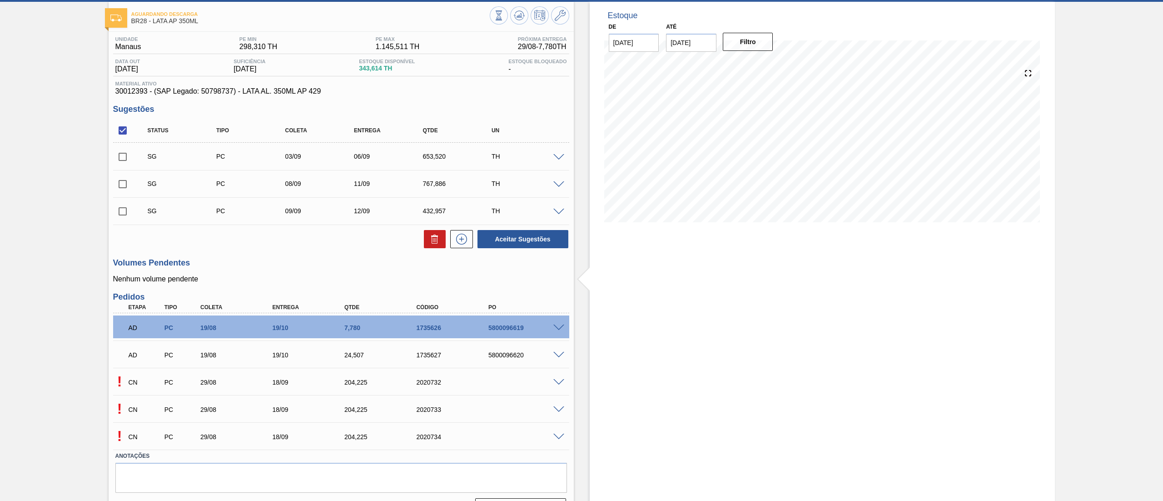
scroll to position [66, 0]
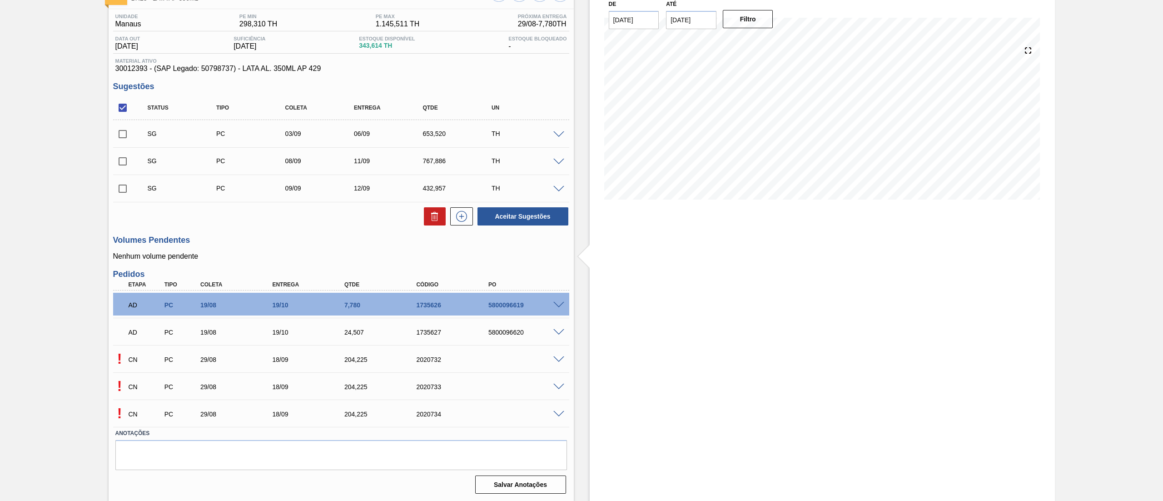
click at [559, 361] on span at bounding box center [559, 359] width 11 height 7
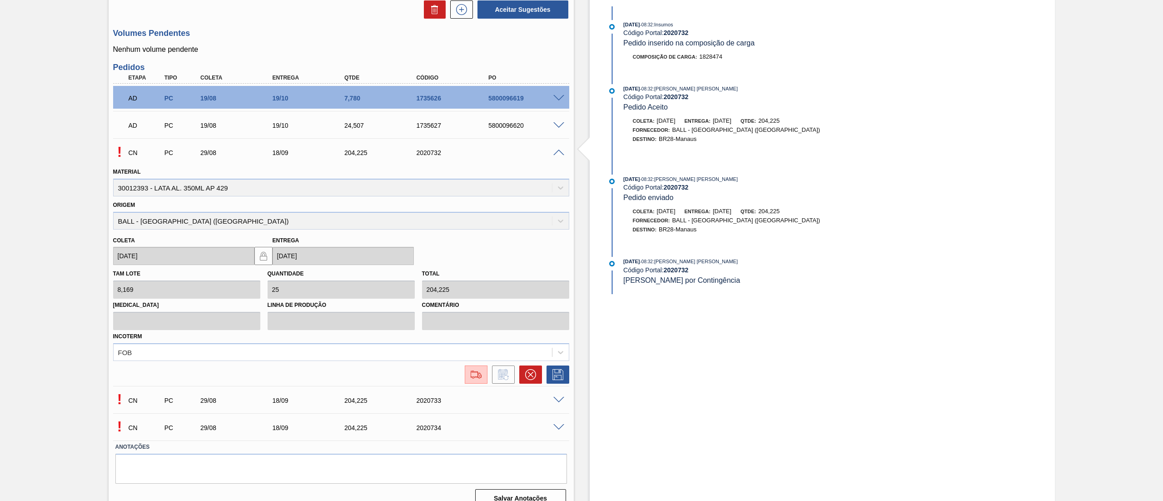
scroll to position [286, 0]
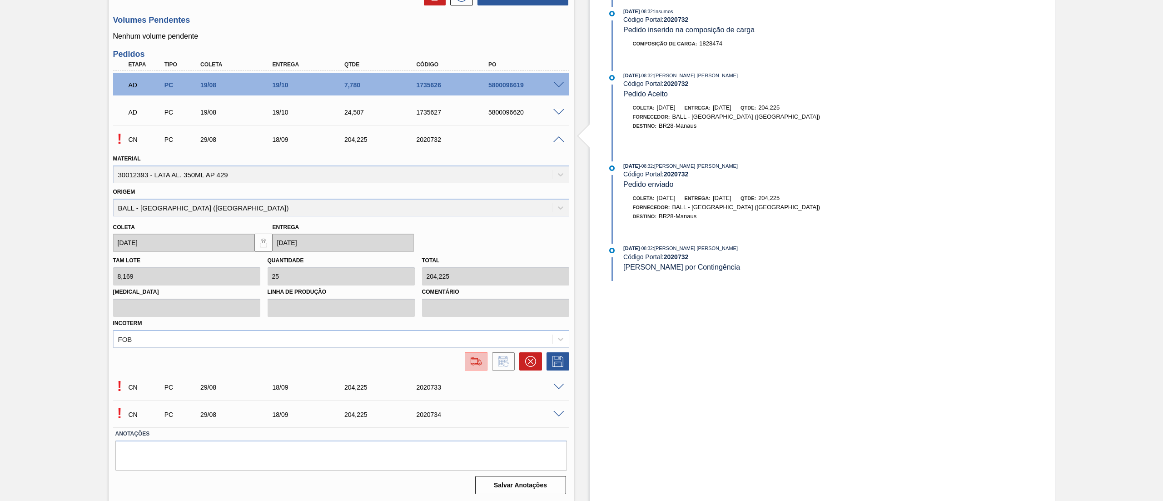
click at [482, 359] on img at bounding box center [476, 361] width 15 height 11
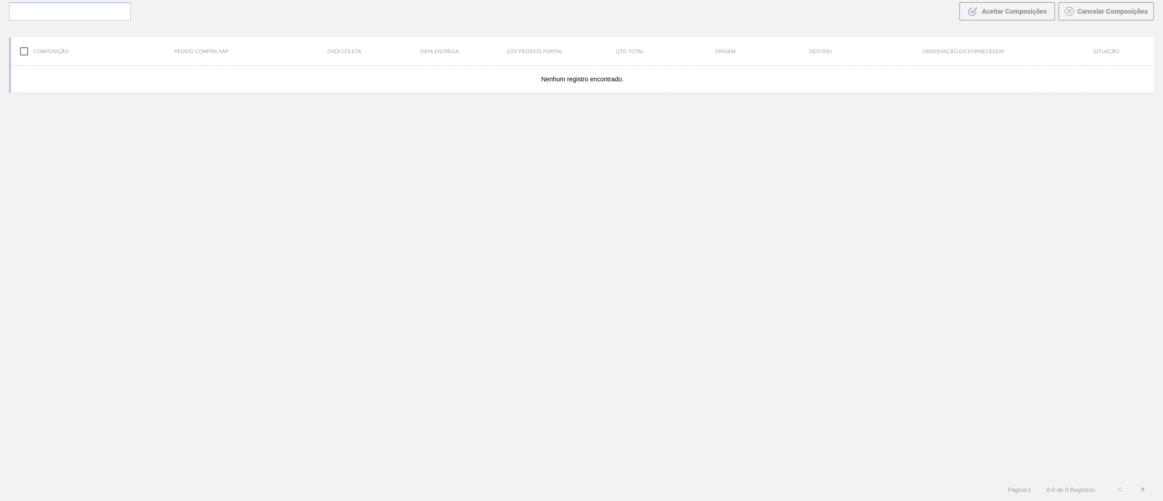
scroll to position [65, 0]
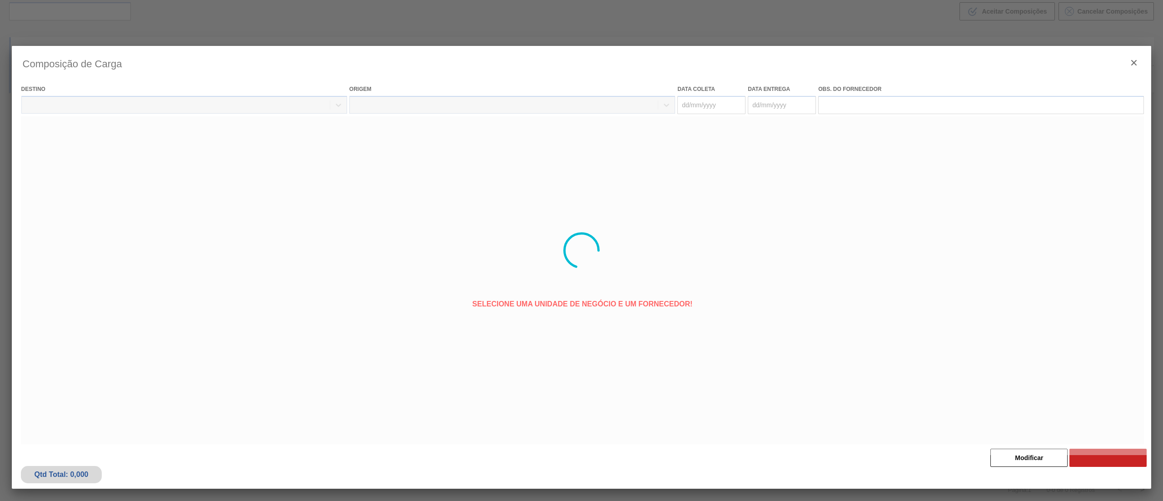
type coleta "[DATE]"
type entrega "[DATE]"
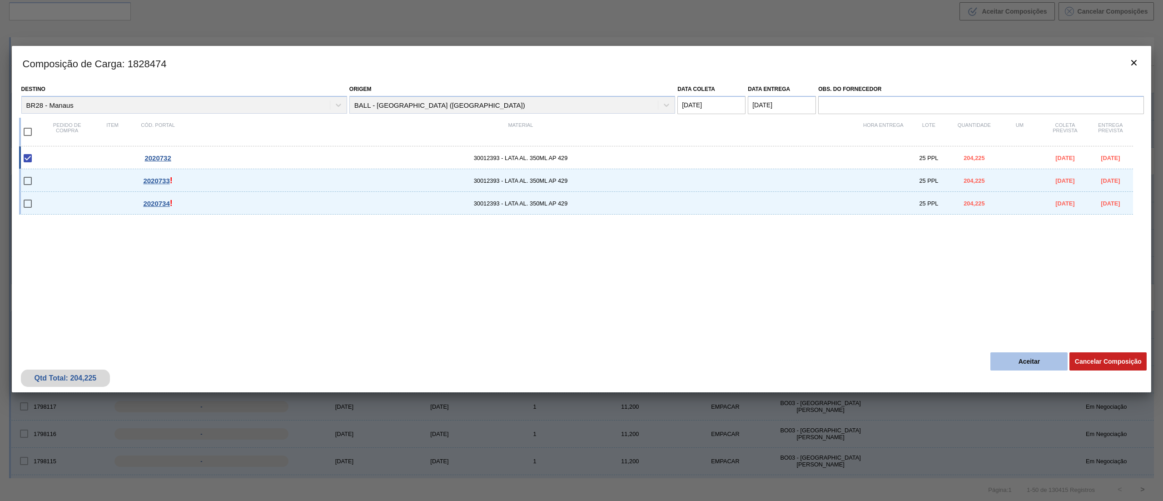
click at [1011, 360] on button "Aceitar" at bounding box center [1029, 361] width 77 height 18
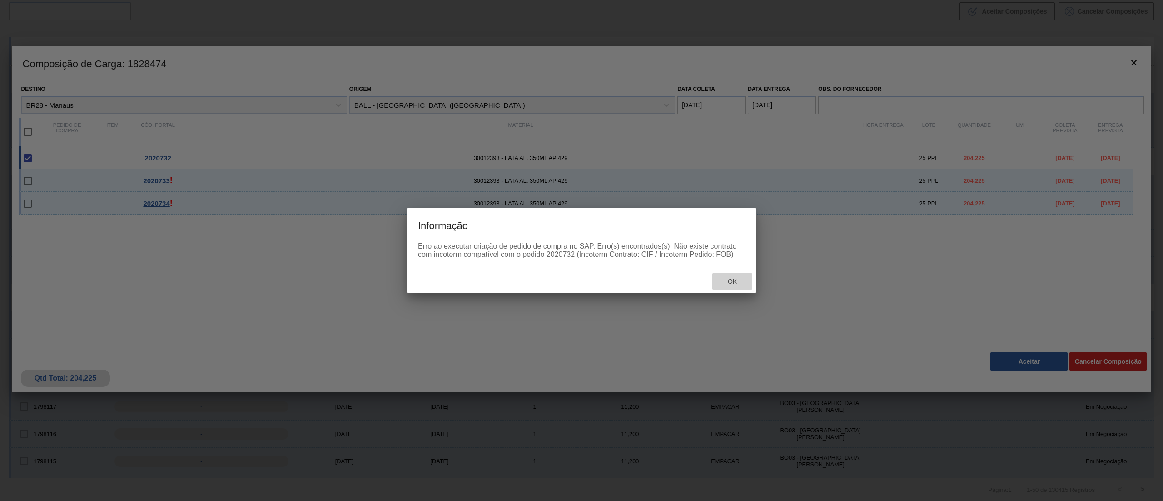
click at [745, 284] on div "Ok" at bounding box center [733, 281] width 40 height 17
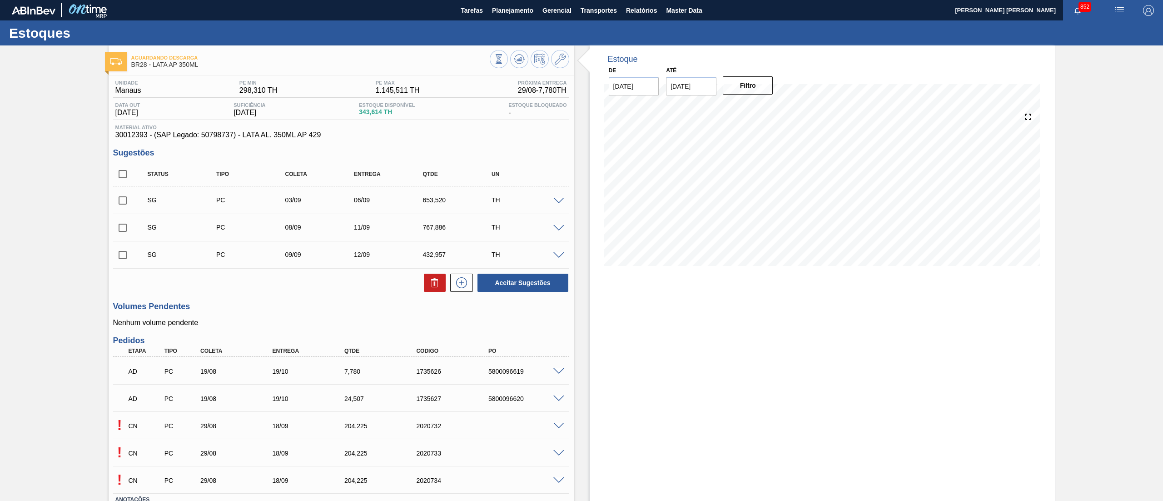
click at [526, 65] on div at bounding box center [530, 60] width 80 height 20
click at [504, 60] on icon at bounding box center [499, 59] width 10 height 10
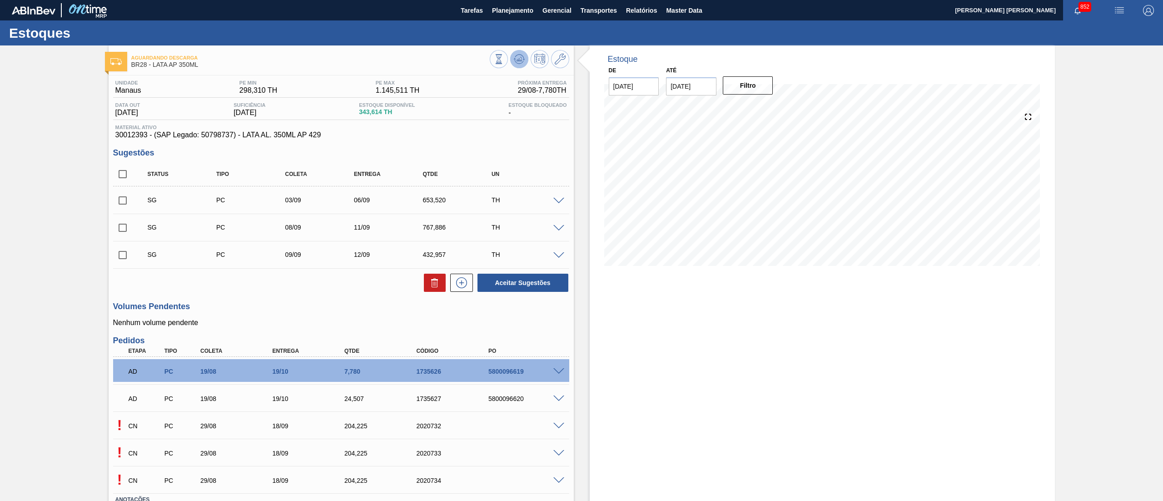
click at [521, 65] on span at bounding box center [519, 59] width 11 height 11
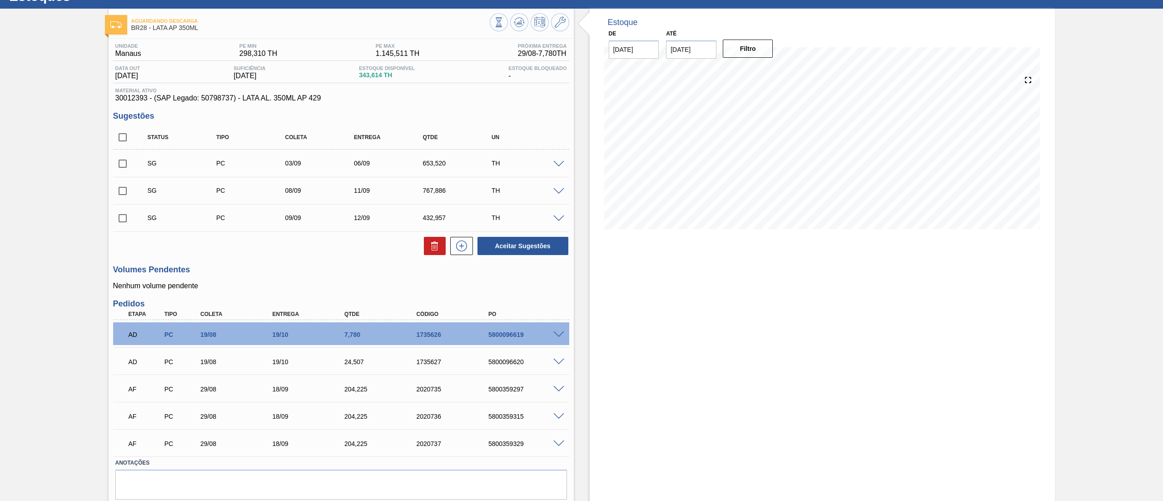
scroll to position [66, 0]
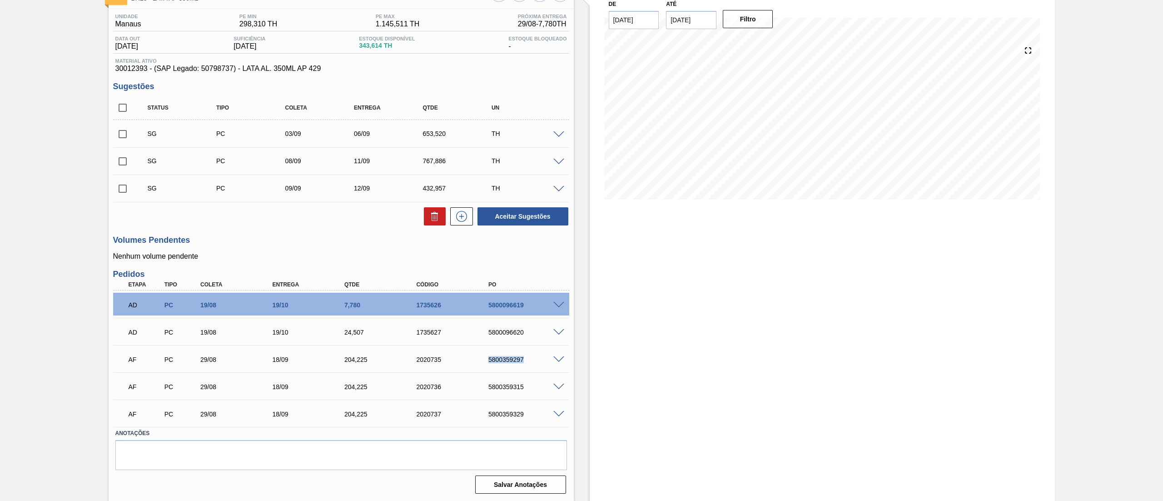
drag, startPoint x: 484, startPoint y: 357, endPoint x: 536, endPoint y: 360, distance: 52.8
click at [536, 360] on div "5800359297" at bounding box center [519, 359] width 72 height 7
copy div "5800359297"
drag, startPoint x: 487, startPoint y: 389, endPoint x: 537, endPoint y: 391, distance: 49.6
click at [537, 391] on div "AF PC 29/08 18/09 204,[PHONE_NUMBER] 5800359315" at bounding box center [339, 386] width 432 height 18
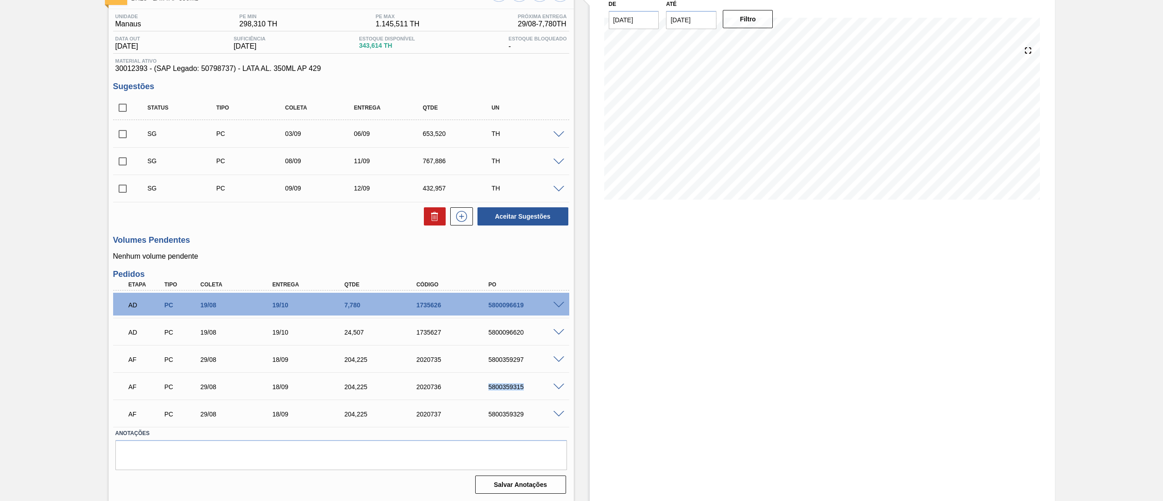
copy div "5800359315"
drag, startPoint x: 488, startPoint y: 414, endPoint x: 529, endPoint y: 418, distance: 41.5
click at [529, 418] on div "AF PC 29/08 18/09 204,[PHONE_NUMBER] 5800359329" at bounding box center [339, 413] width 432 height 18
copy div "5800359329"
click at [691, 470] on div "Estoque De [DATE] Até [DATE] Filtro 04/09 Projeção de Estoque 375.901 [DOMAIN_N…" at bounding box center [822, 240] width 465 height 522
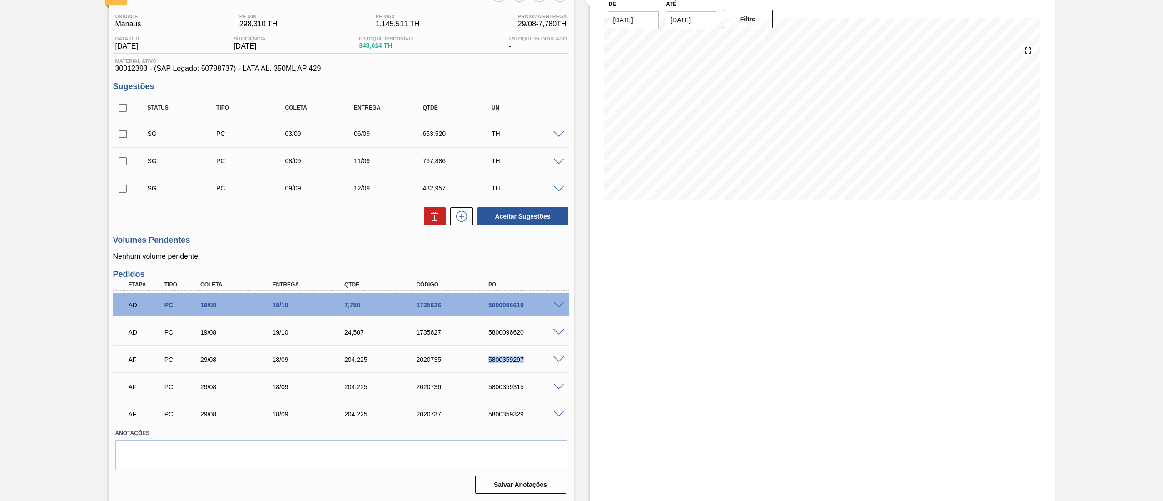
drag, startPoint x: 482, startPoint y: 357, endPoint x: 526, endPoint y: 358, distance: 44.5
click at [526, 358] on div "AF PC 29/08 18/09 204,[PHONE_NUMBER] 5800359297" at bounding box center [339, 358] width 432 height 18
copy div "5800359297"
drag, startPoint x: 483, startPoint y: 384, endPoint x: 534, endPoint y: 385, distance: 50.9
click at [534, 385] on div "5800359315" at bounding box center [519, 386] width 72 height 7
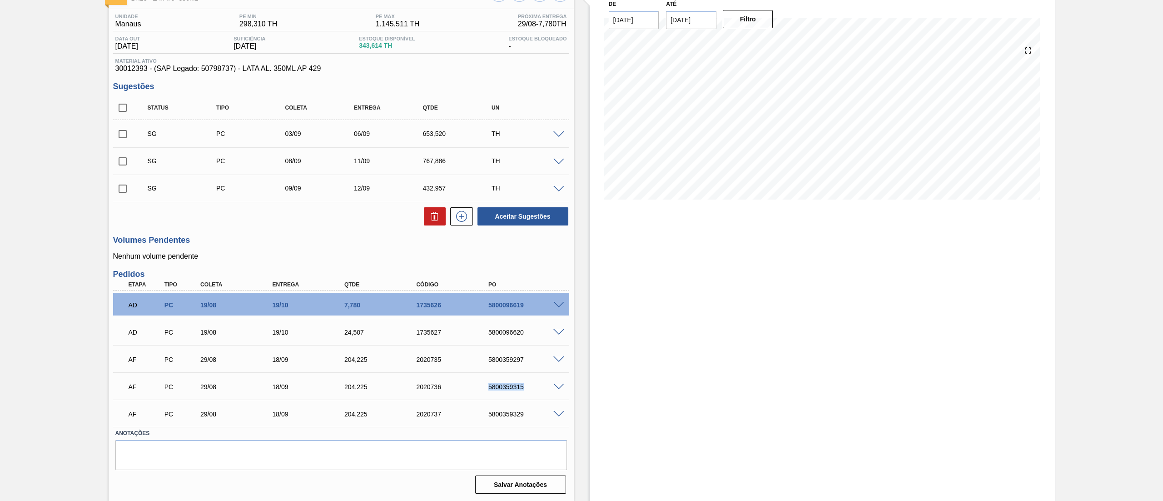
copy div "5800359315"
drag, startPoint x: 489, startPoint y: 410, endPoint x: 539, endPoint y: 411, distance: 49.1
click at [539, 411] on div "5800359329" at bounding box center [527, 413] width 82 height 7
copy div "5800359329"
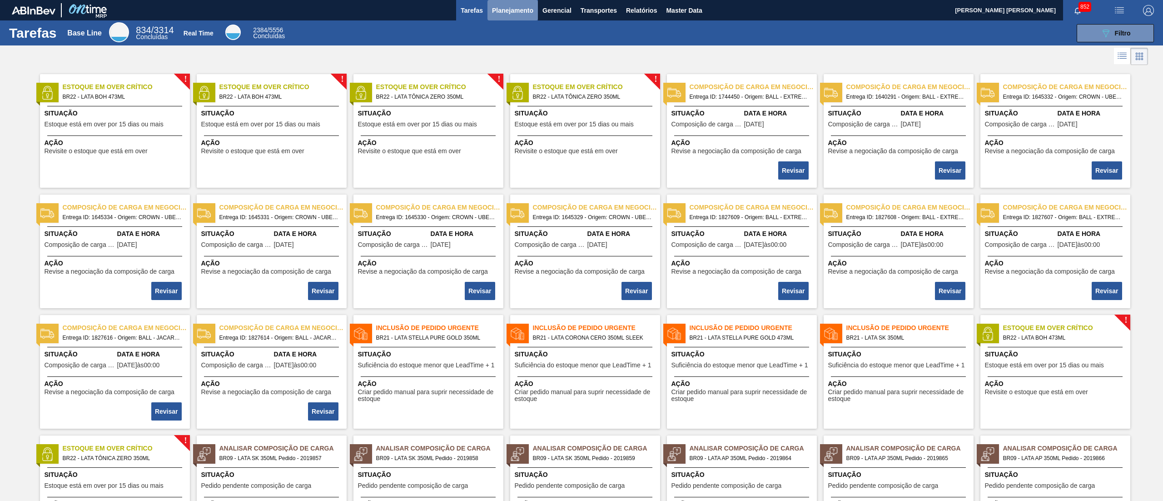
click at [504, 12] on span "Planejamento" at bounding box center [512, 10] width 41 height 11
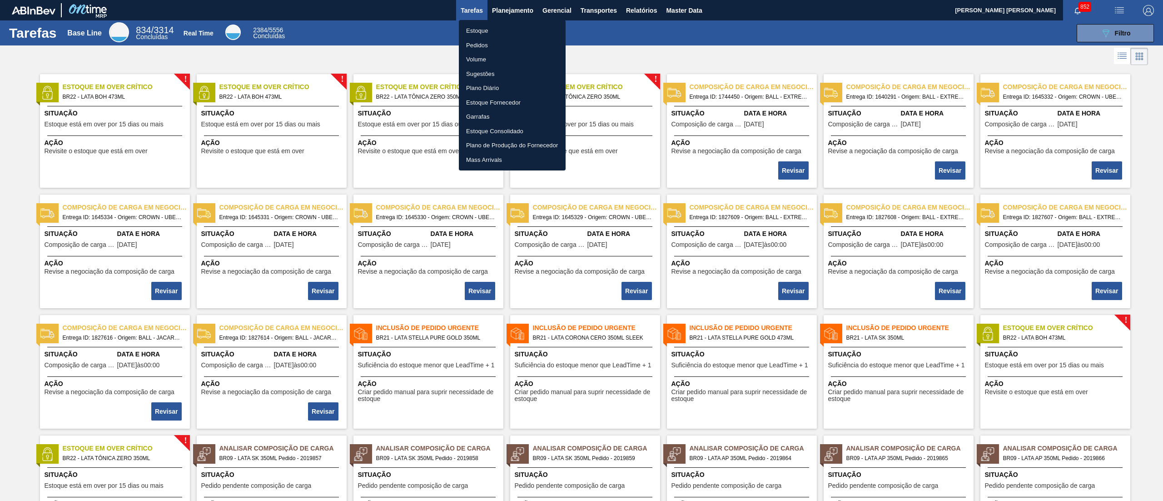
click at [497, 25] on li "Estoque" at bounding box center [512, 31] width 107 height 15
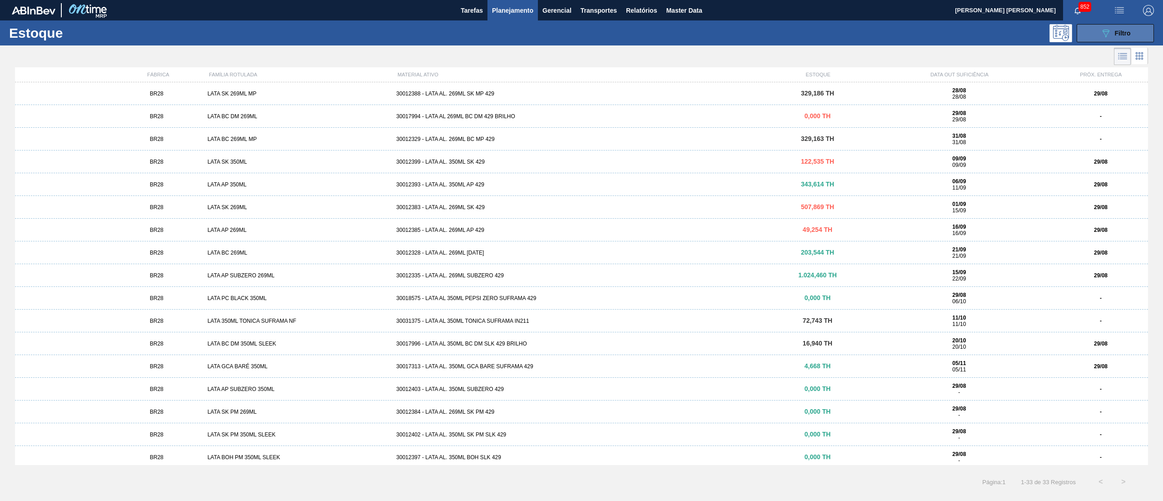
click at [1100, 29] on button "089F7B8B-B2A5-4AFE-B5C0-19BA573D28AC Filtro" at bounding box center [1115, 33] width 77 height 18
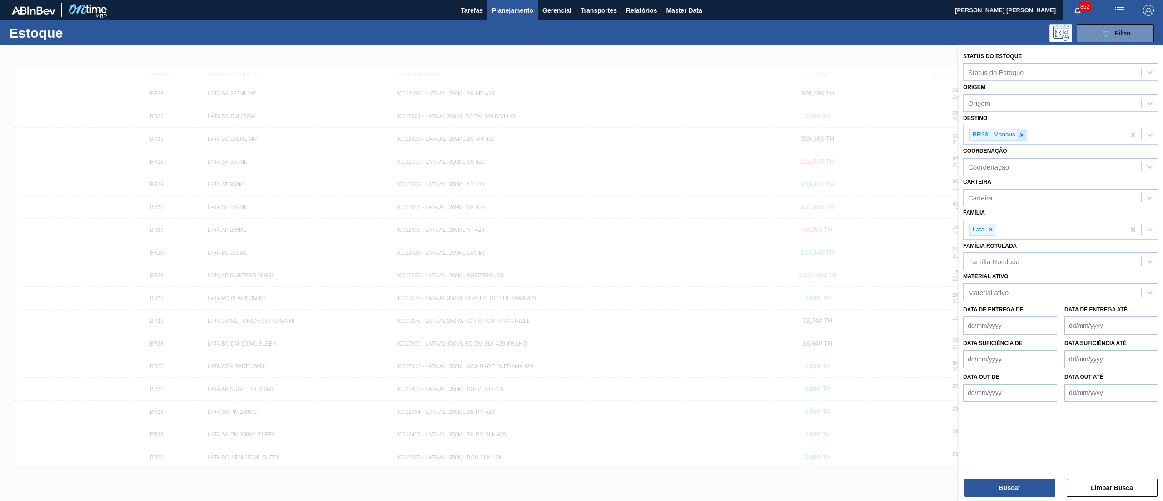
click at [1024, 136] on icon at bounding box center [1022, 135] width 6 height 6
click at [989, 225] on icon at bounding box center [991, 227] width 6 height 6
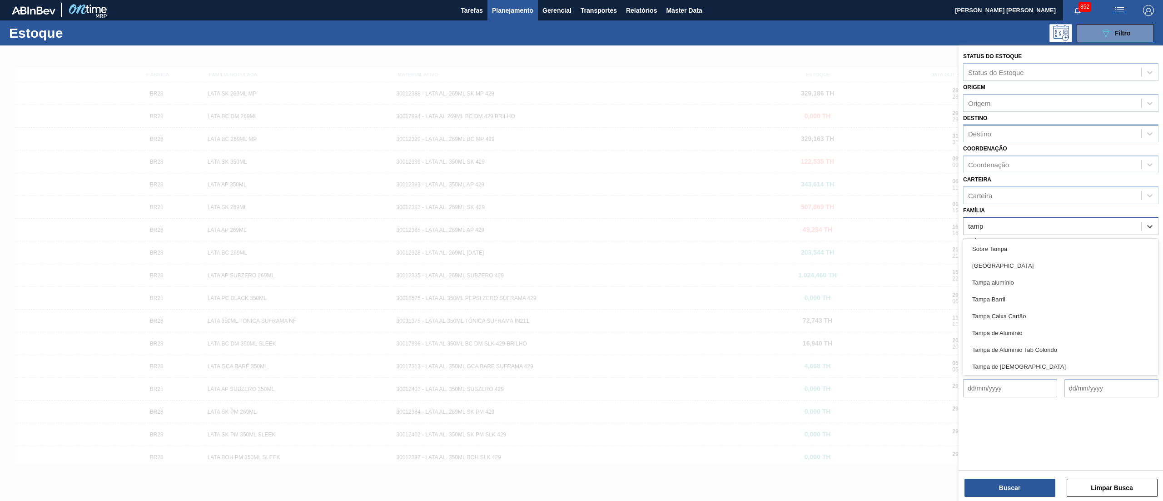
type input "tampa"
click at [978, 265] on div "[GEOGRAPHIC_DATA]" at bounding box center [1060, 265] width 195 height 17
type input "tampa"
click at [978, 265] on div "Tampa alumínio" at bounding box center [1060, 267] width 195 height 17
type input "tamp"
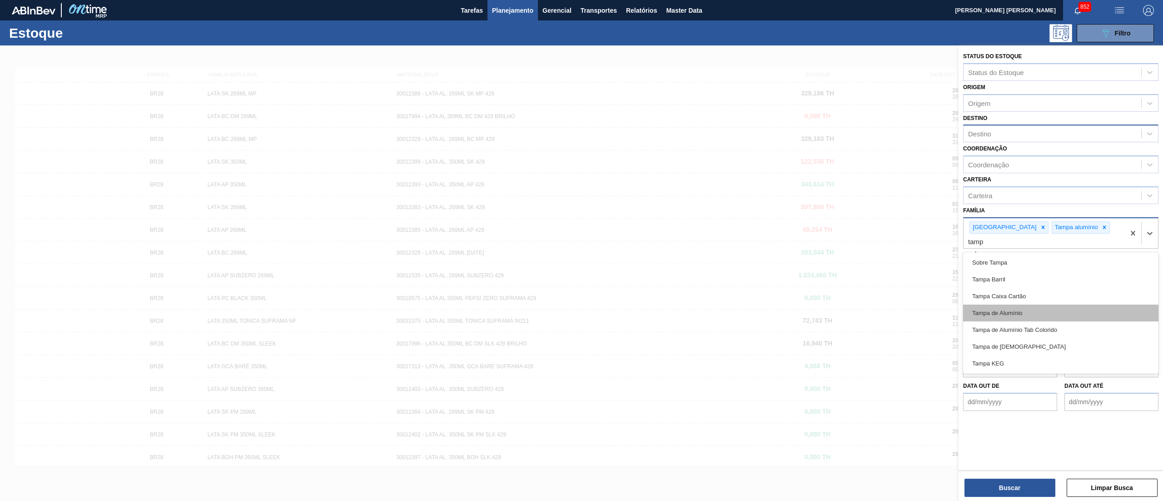
click at [1013, 307] on div "Tampa de Alumínio" at bounding box center [1060, 312] width 195 height 17
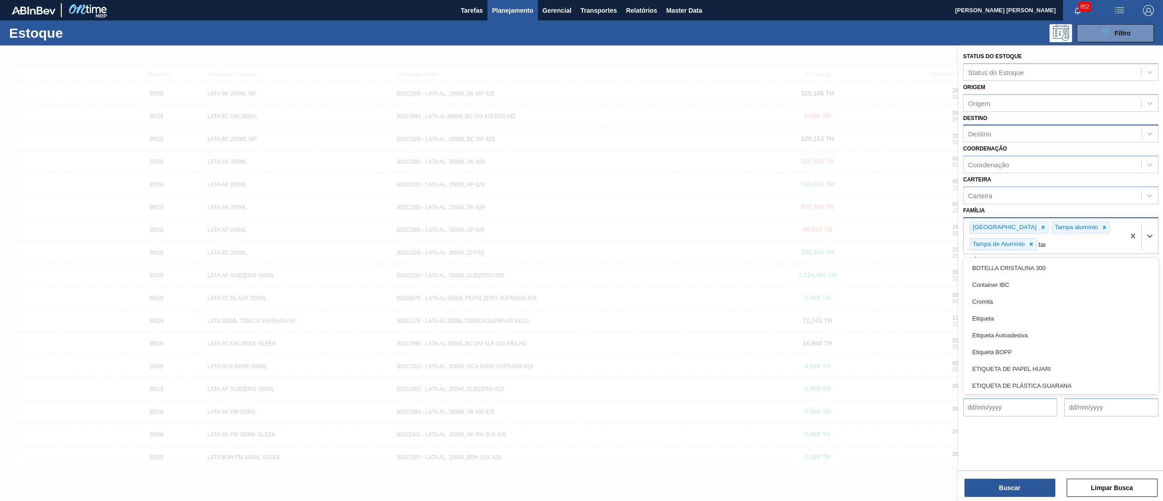
type input "tamp"
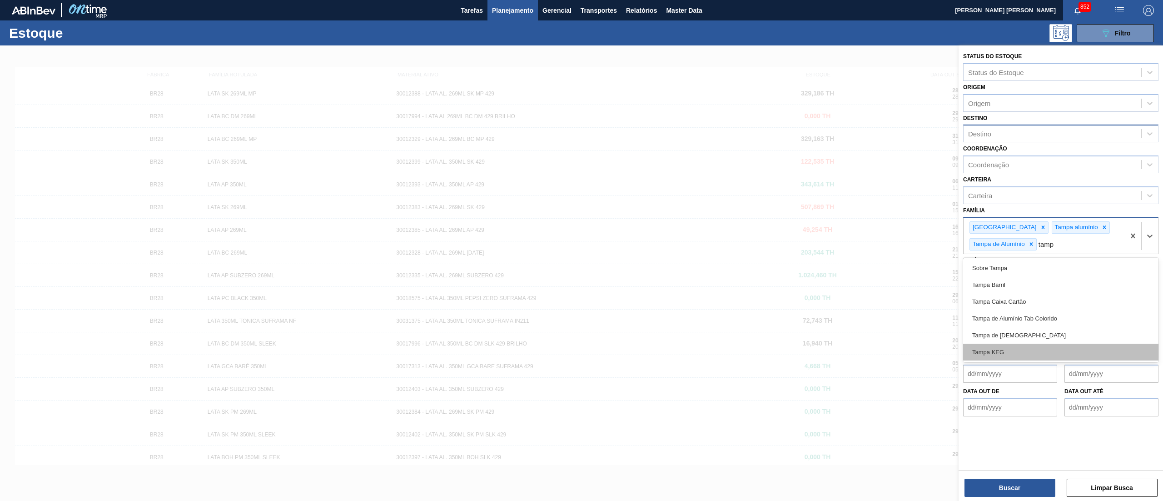
click at [1015, 344] on div "Tampa KEG" at bounding box center [1060, 352] width 195 height 17
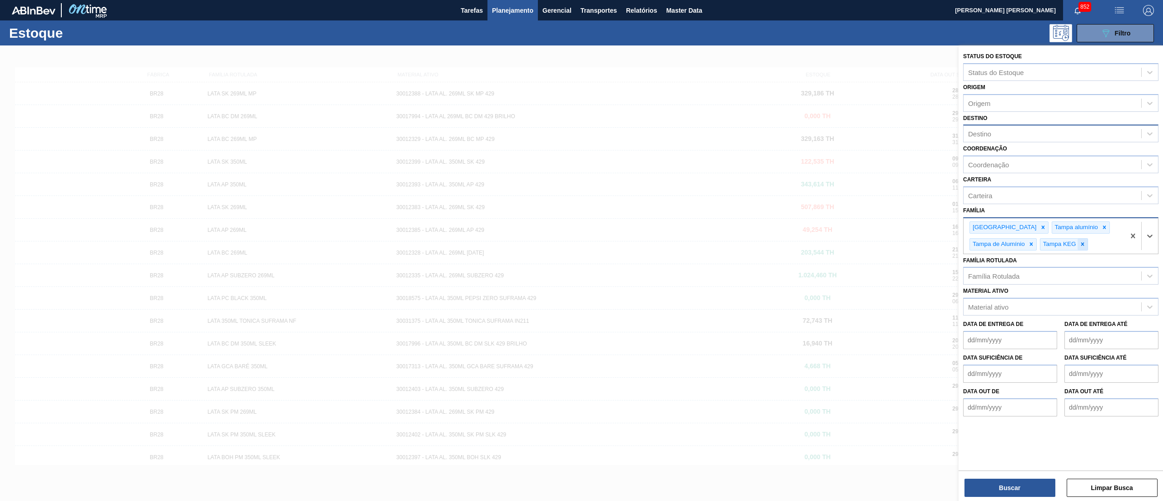
click at [1083, 246] on icon at bounding box center [1083, 244] width 6 height 6
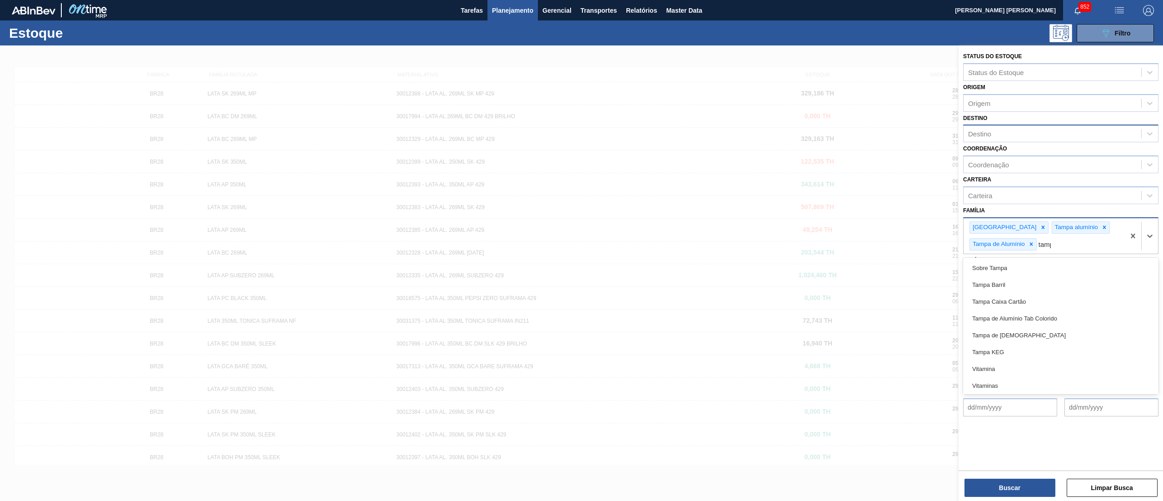
type input "tampa"
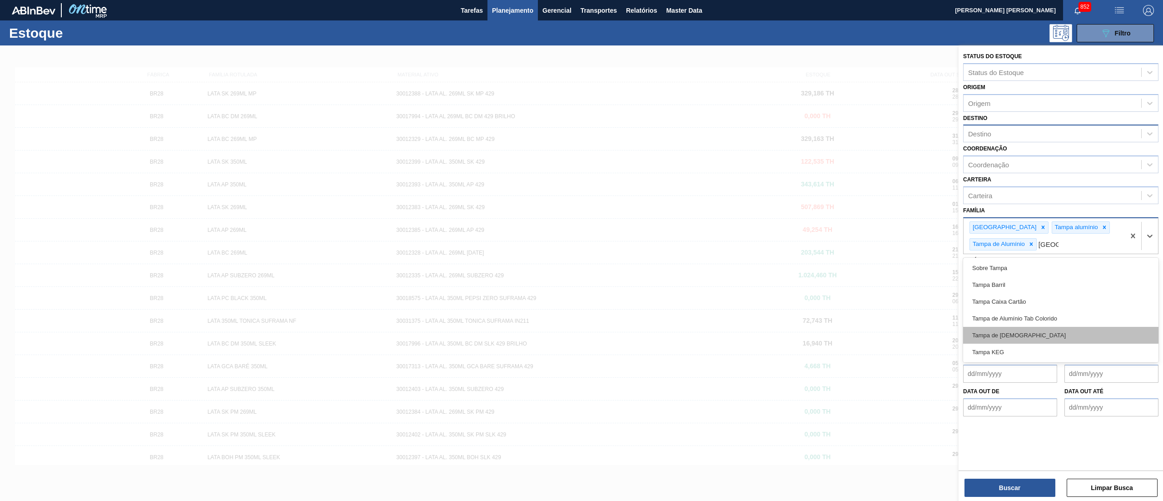
click at [1015, 331] on div "Tampa de [DEMOGRAPHIC_DATA]" at bounding box center [1060, 335] width 195 height 17
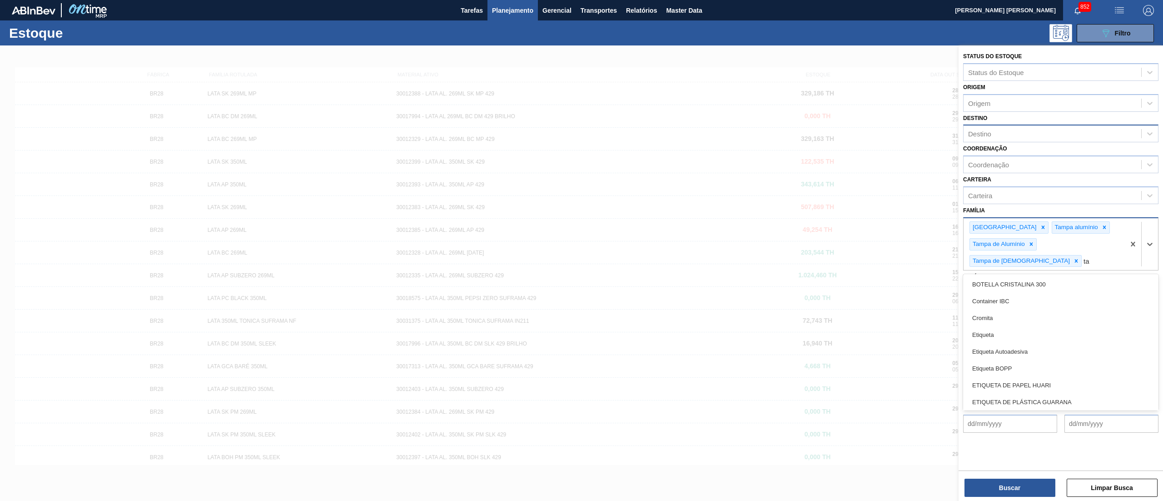
type input "tam"
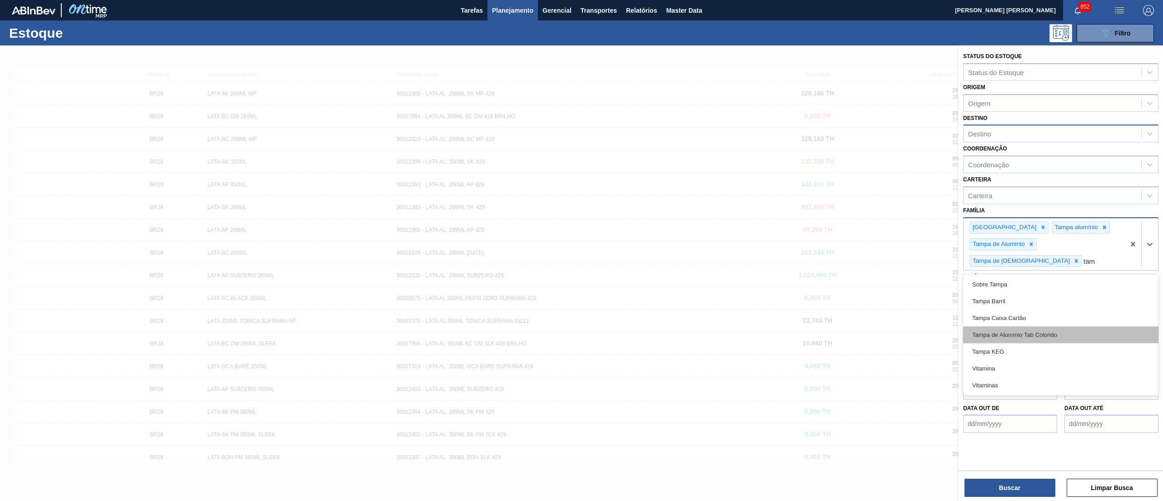
click at [1008, 326] on div "Tampa de Alumínio Tab Colorido" at bounding box center [1060, 334] width 195 height 17
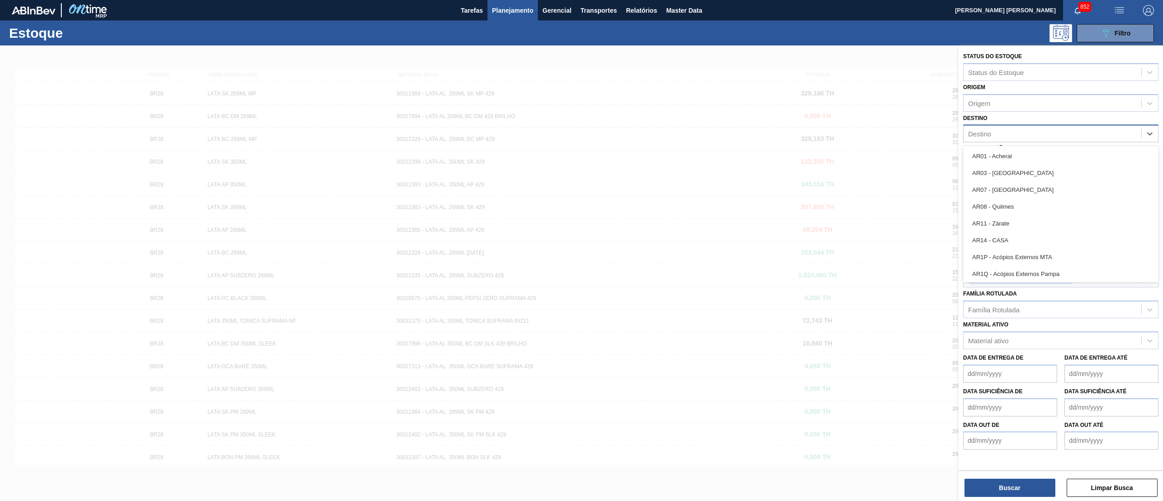
click at [991, 137] on div "Destino" at bounding box center [1053, 133] width 178 height 13
type input "13"
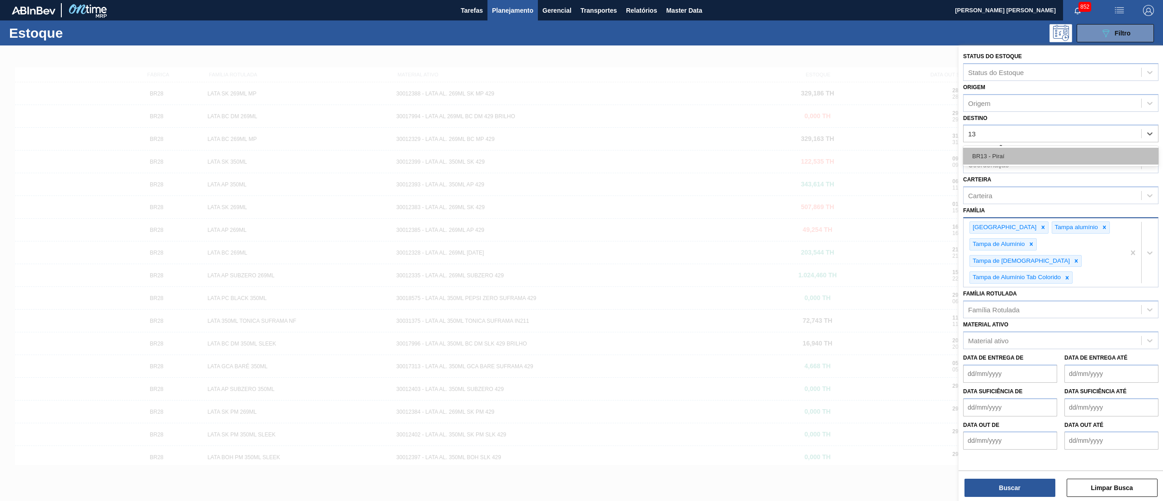
click at [1000, 154] on div "BR13 - Piraí" at bounding box center [1060, 156] width 195 height 17
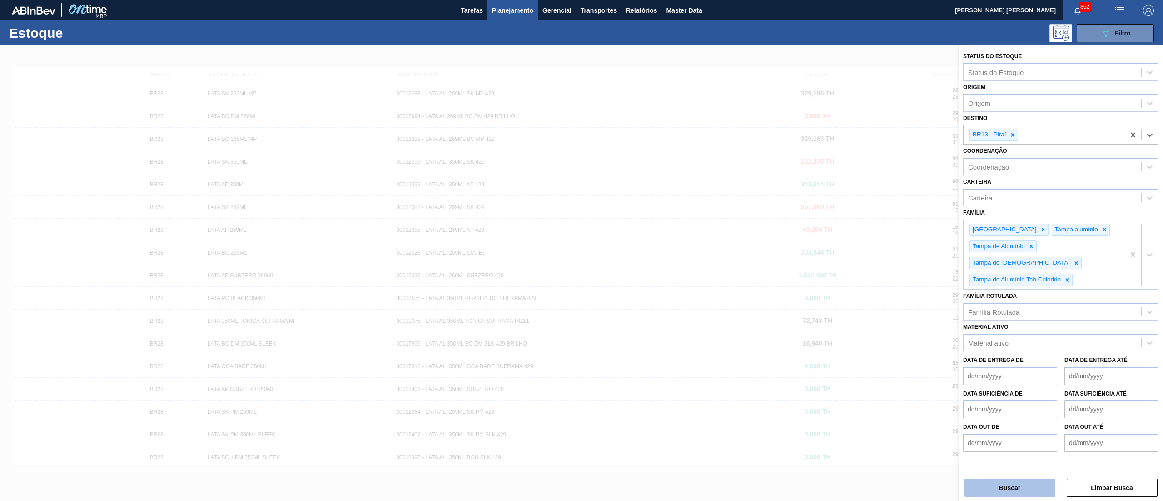
click at [1017, 492] on button "Buscar" at bounding box center [1010, 488] width 91 height 18
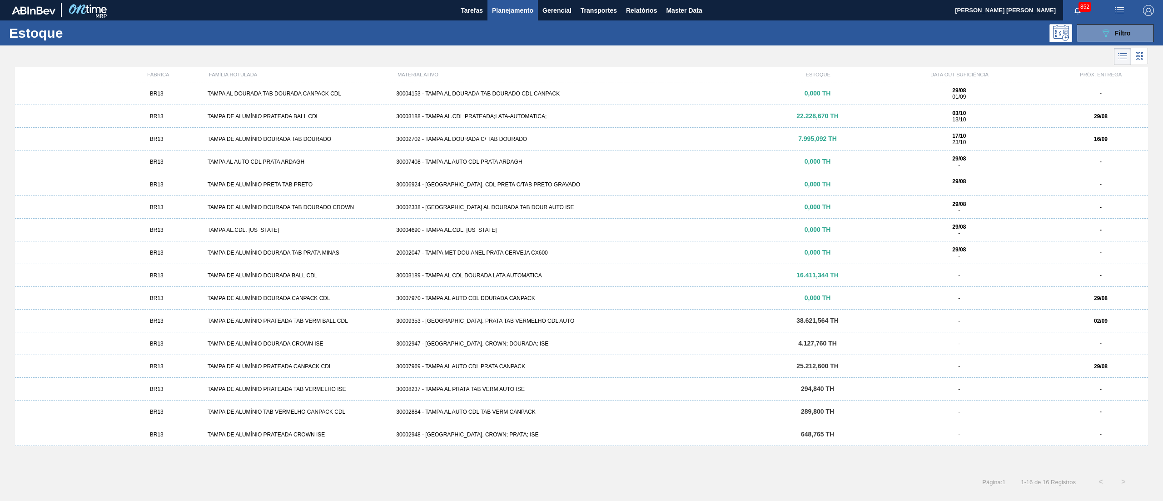
click at [491, 386] on div "30008237 - TAMPA AL PRATA TAB VERM AUTO ISE" at bounding box center [582, 389] width 378 height 6
click at [484, 396] on div "BR13 TAMPA DE ALUMÍNIO PRATEADA TAB VERMELHO ISE 30008237 - TAMPA AL PRATA TAB …" at bounding box center [581, 389] width 1133 height 23
click at [444, 324] on div "30009353 - TAMPA AL. PRATA TAB VERMELHO CDL AUTO" at bounding box center [582, 321] width 378 height 6
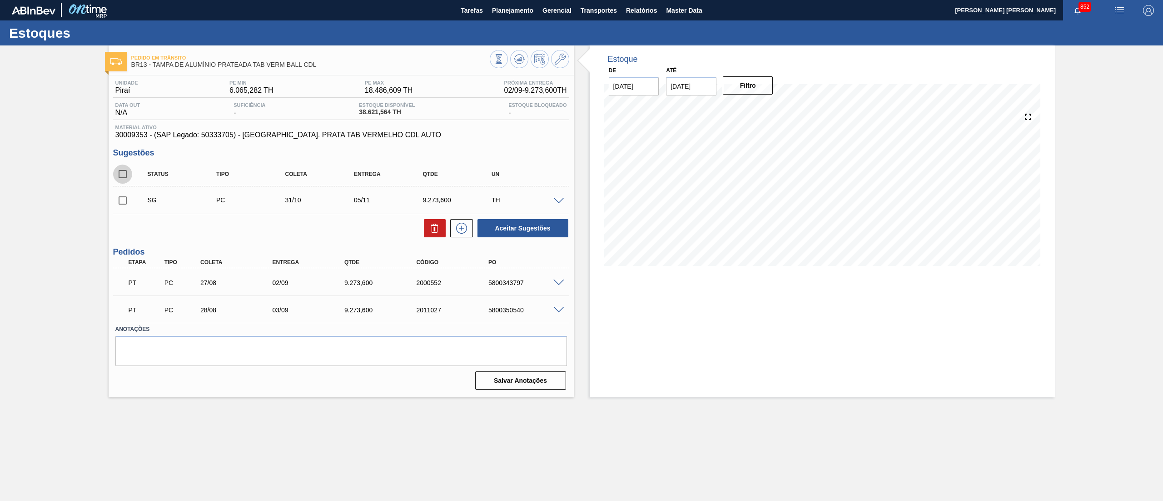
click at [124, 174] on input "checkbox" at bounding box center [122, 174] width 19 height 19
checkbox input "true"
click at [0, 0] on icon at bounding box center [0, 0] width 0 height 0
checkbox input "false"
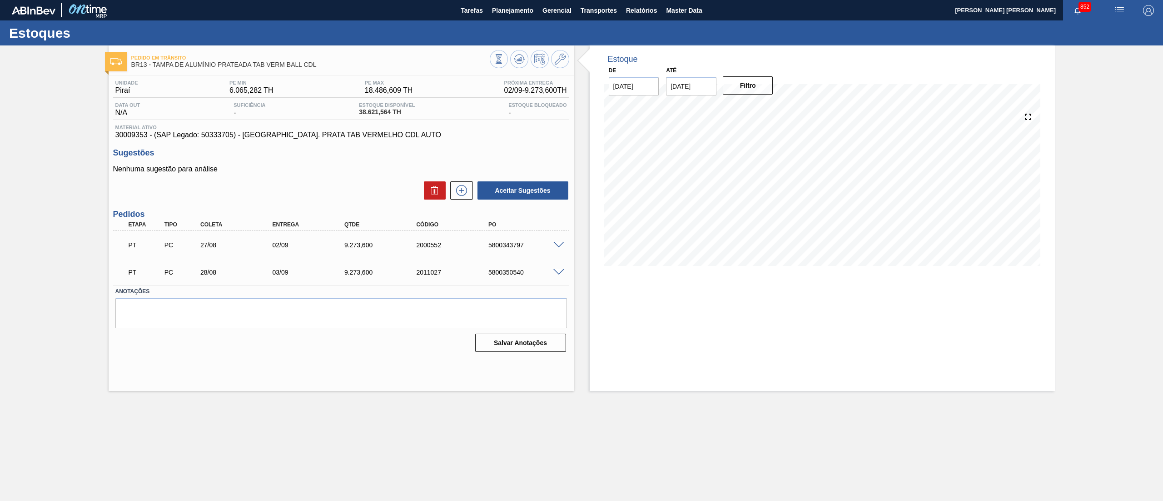
click at [560, 240] on div "PT PC 27/08 02/09 9.273,600 2000552 5800343797" at bounding box center [341, 244] width 456 height 23
click at [560, 244] on span at bounding box center [559, 245] width 11 height 7
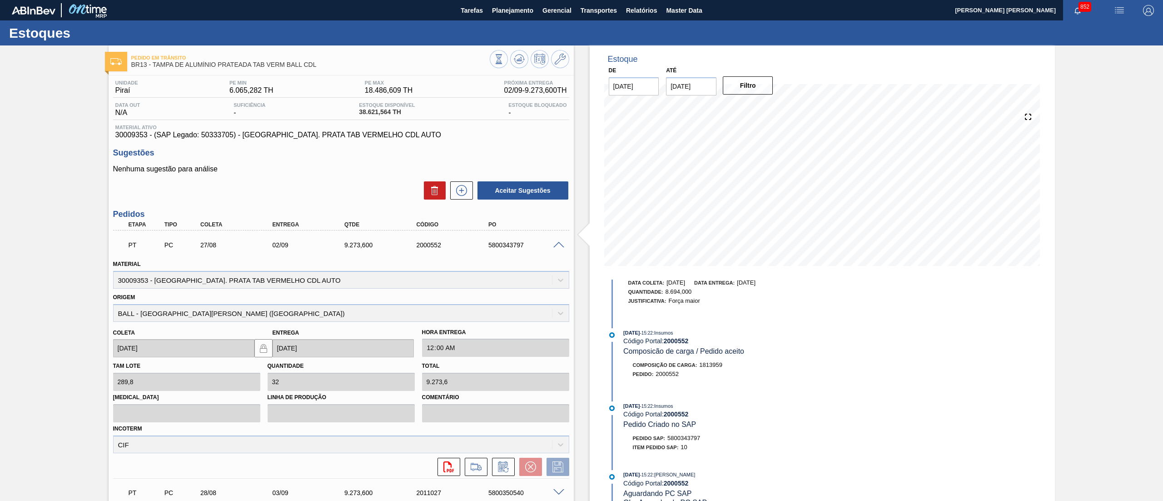
scroll to position [273, 0]
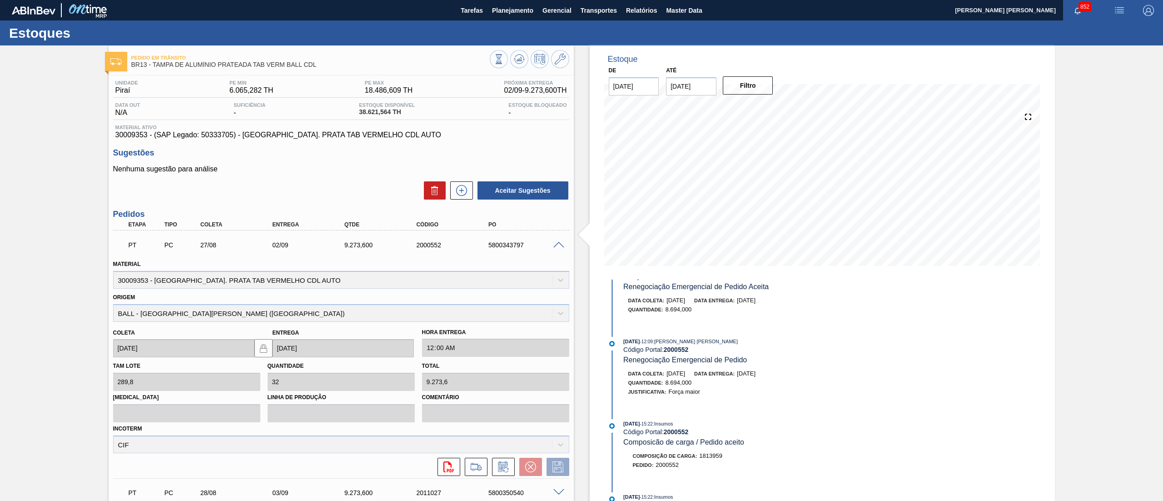
click at [557, 244] on span at bounding box center [559, 245] width 11 height 7
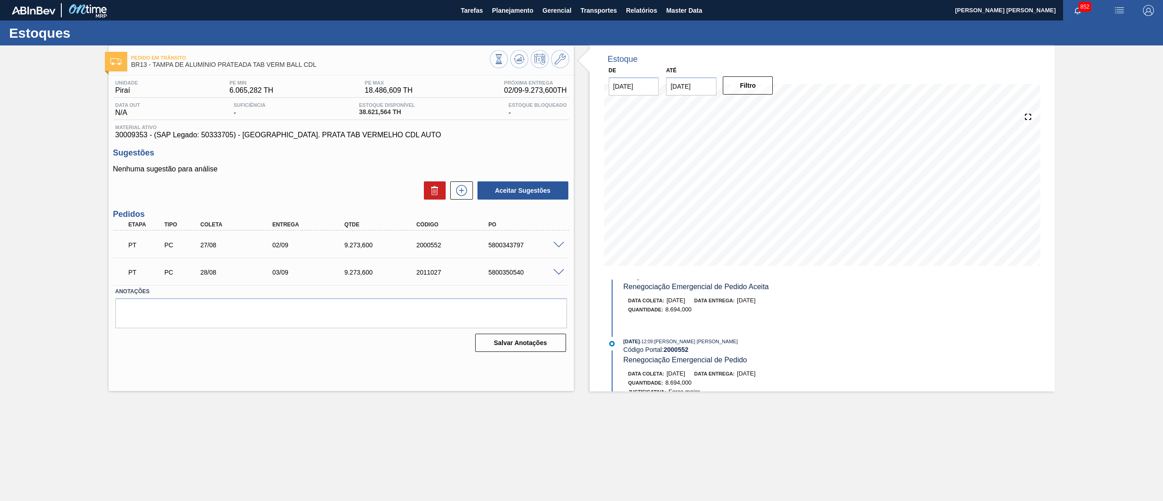
click at [557, 273] on span at bounding box center [559, 272] width 11 height 7
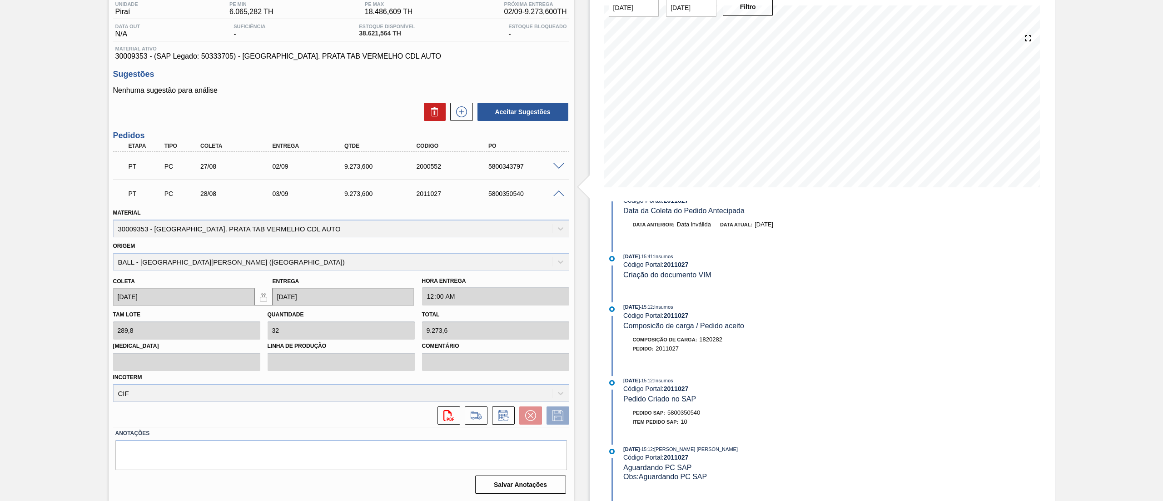
scroll to position [0, 0]
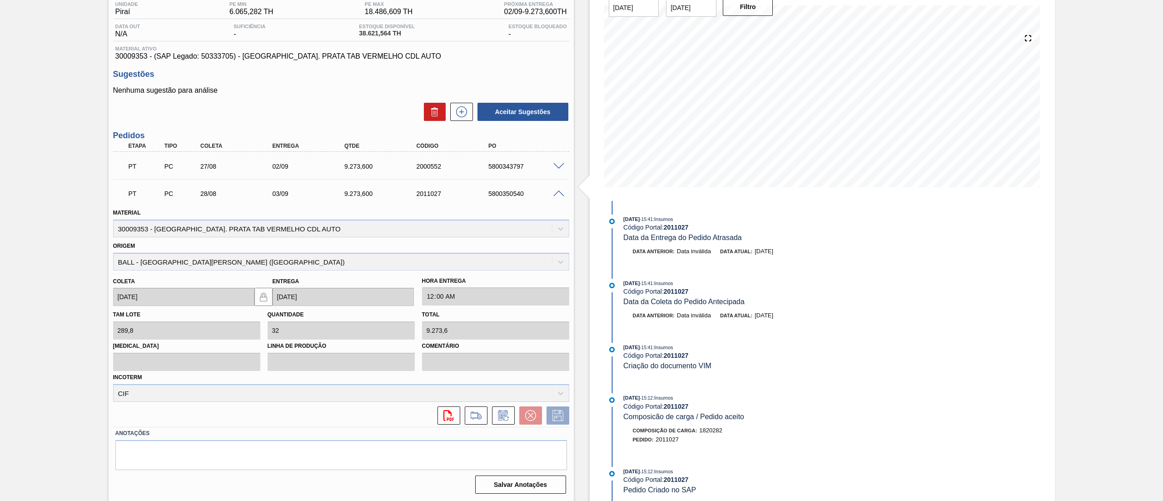
click at [558, 165] on span at bounding box center [559, 166] width 11 height 7
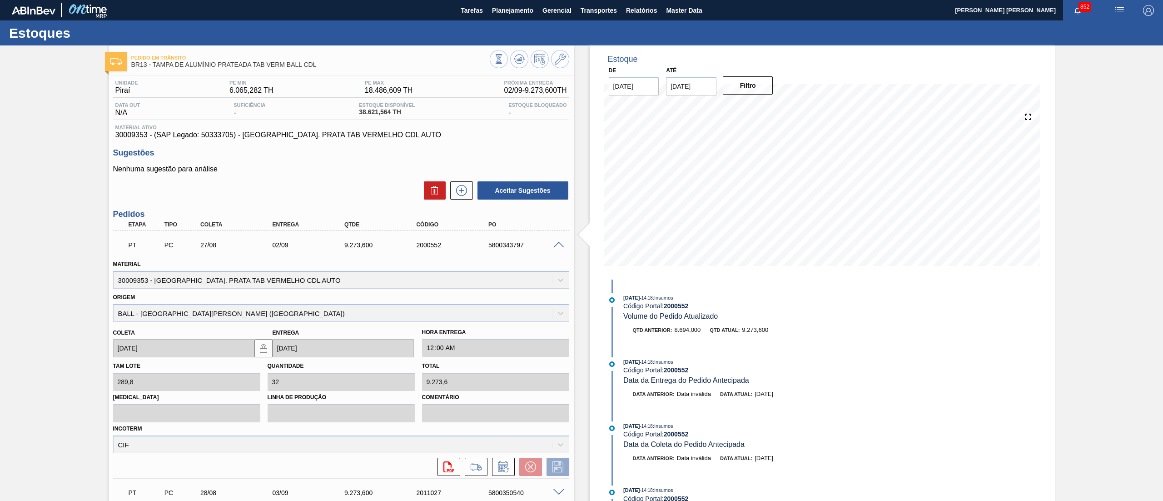
click at [557, 245] on span at bounding box center [559, 245] width 11 height 7
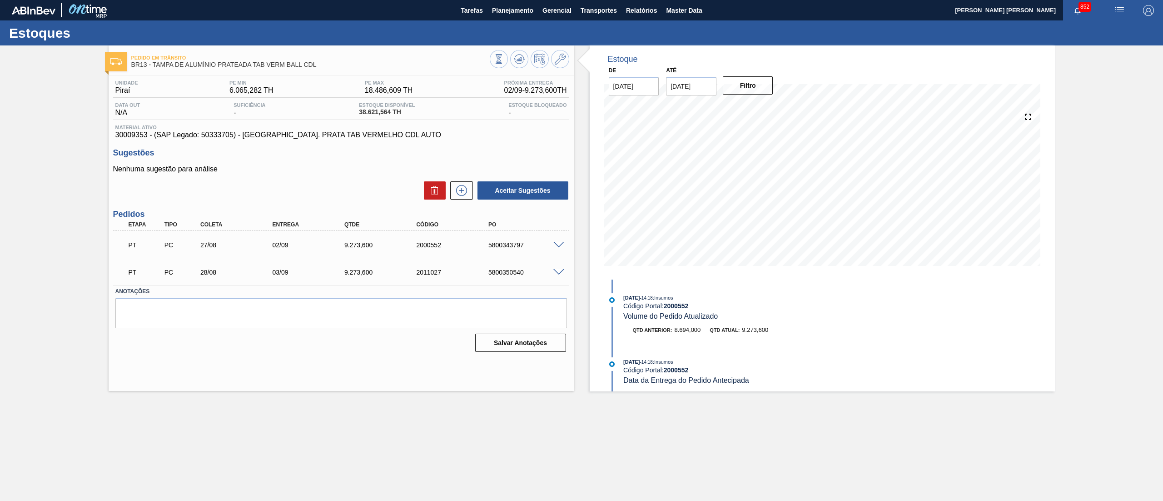
click at [558, 242] on span at bounding box center [559, 245] width 11 height 7
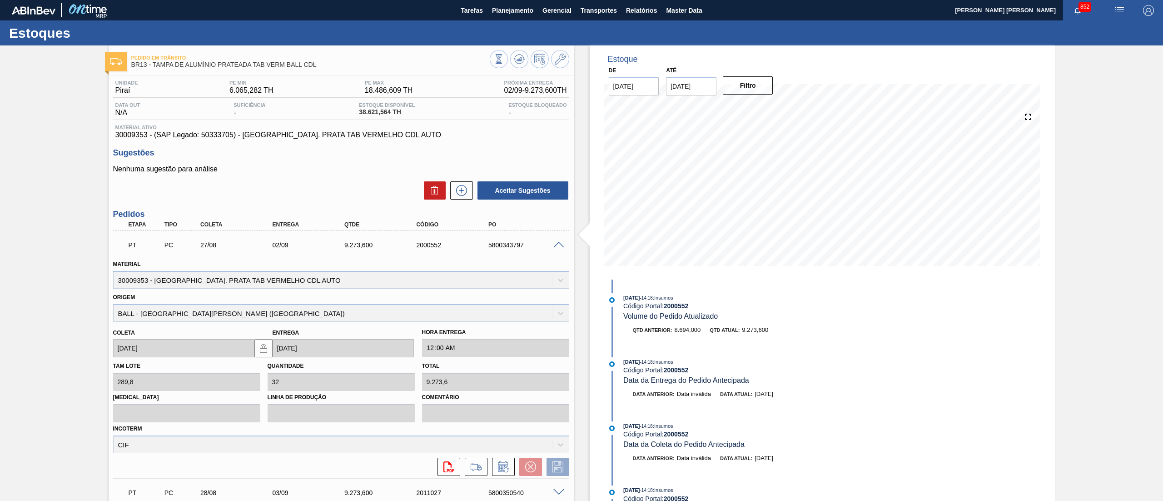
click at [554, 243] on span at bounding box center [559, 245] width 11 height 7
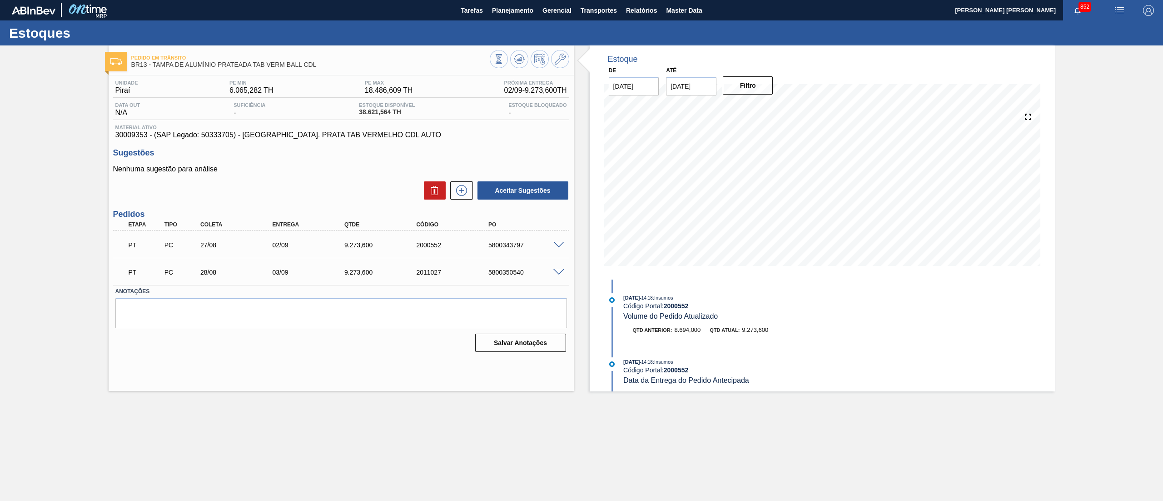
click at [557, 272] on span at bounding box center [559, 272] width 11 height 7
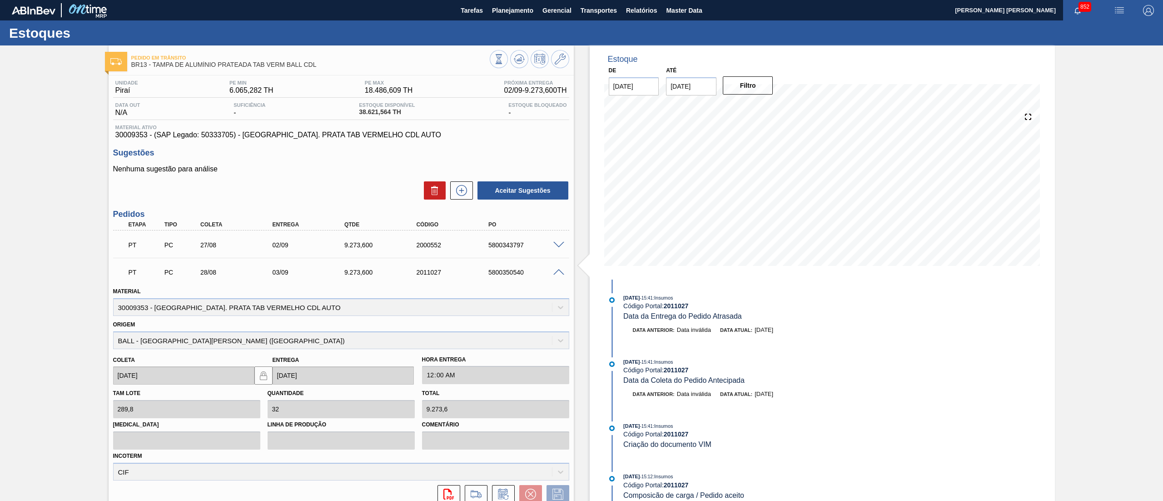
click at [557, 272] on span at bounding box center [559, 272] width 11 height 7
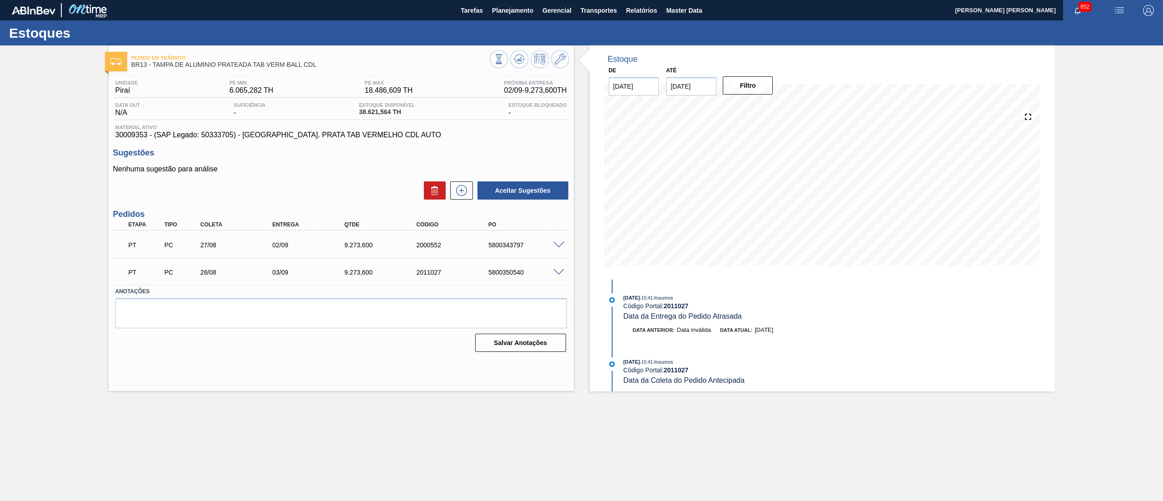
click at [557, 272] on span at bounding box center [559, 272] width 11 height 7
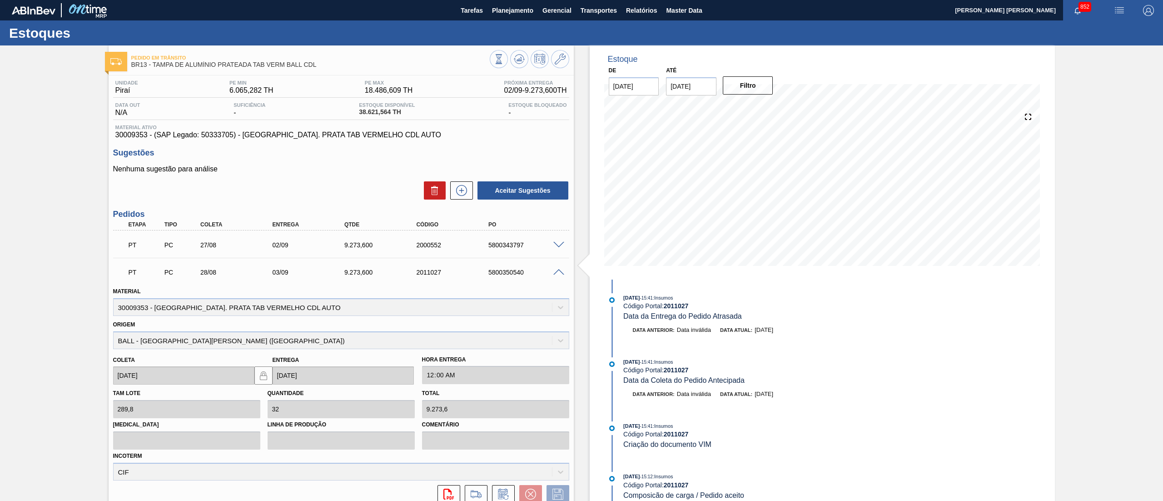
click at [310, 149] on h3 "Sugestões" at bounding box center [341, 153] width 456 height 10
click at [560, 270] on span at bounding box center [559, 272] width 11 height 7
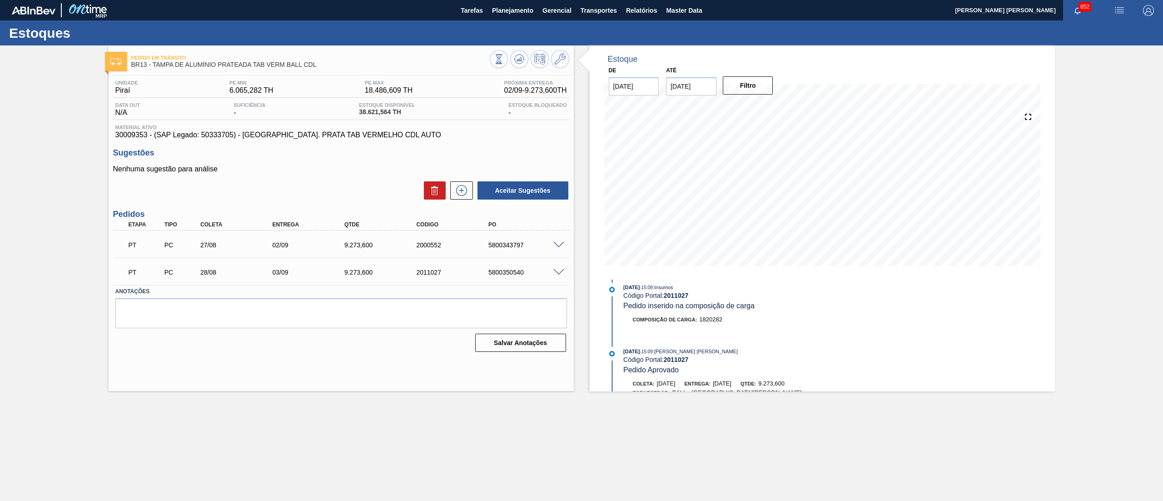
scroll to position [364, 0]
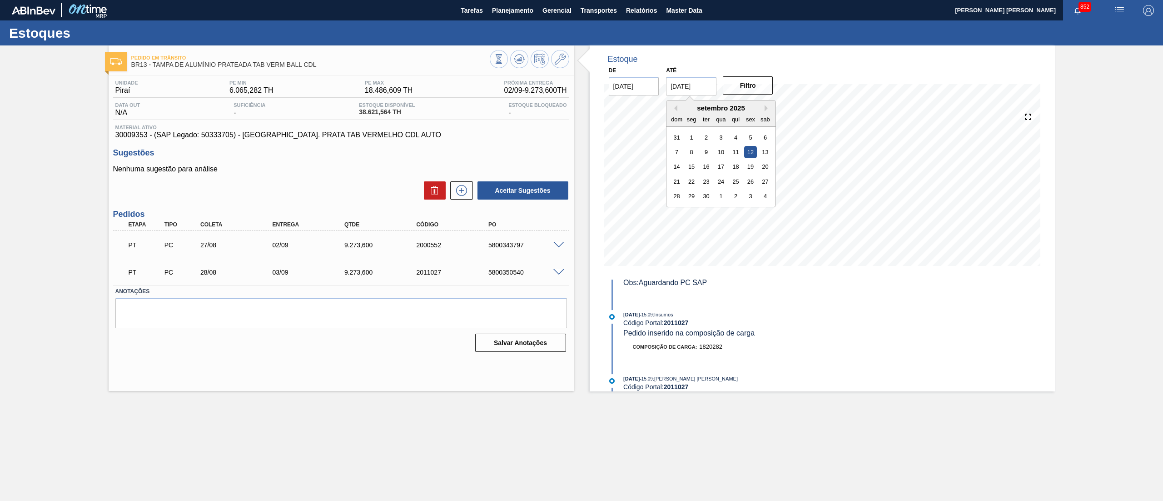
click at [713, 86] on input "[DATE]" at bounding box center [691, 86] width 50 height 18
click at [766, 194] on div "4" at bounding box center [765, 196] width 12 height 12
click at [745, 82] on button "Filtro" at bounding box center [748, 85] width 50 height 18
click at [700, 85] on input "04/10/2025" at bounding box center [691, 86] width 50 height 18
click at [768, 196] on div "1" at bounding box center [765, 196] width 12 height 12
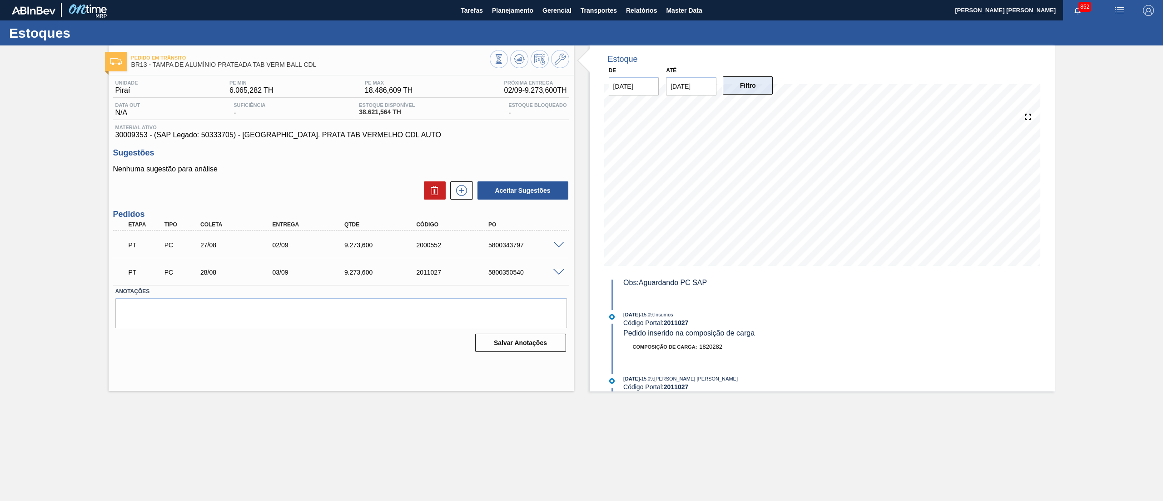
click at [748, 88] on button "Filtro" at bounding box center [748, 85] width 50 height 18
click at [713, 85] on input "01/11/2025" at bounding box center [691, 86] width 50 height 18
click at [724, 168] on div "12" at bounding box center [721, 166] width 12 height 12
type input "12/11/2025"
click at [752, 91] on button "Filtro" at bounding box center [748, 85] width 50 height 18
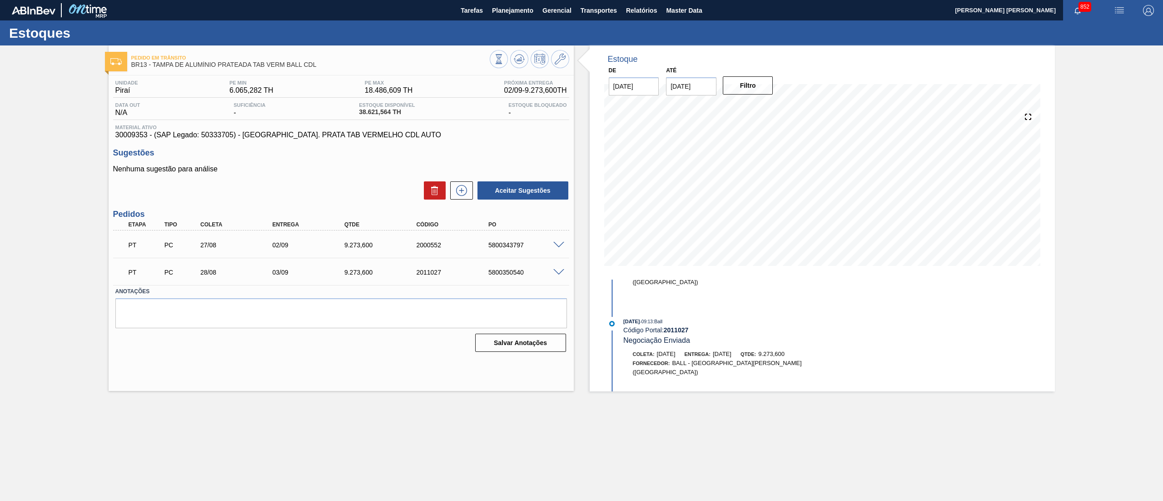
scroll to position [644, 0]
